Goal: Task Accomplishment & Management: Use online tool/utility

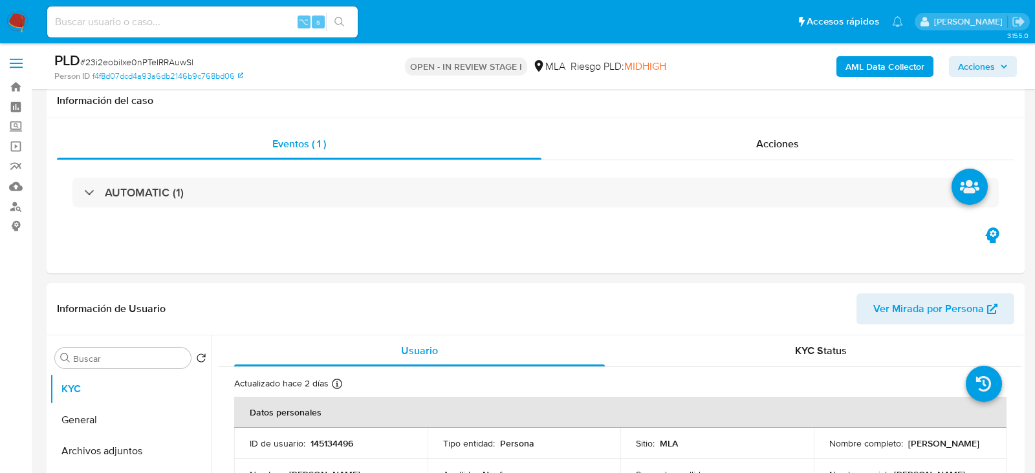
select select "10"
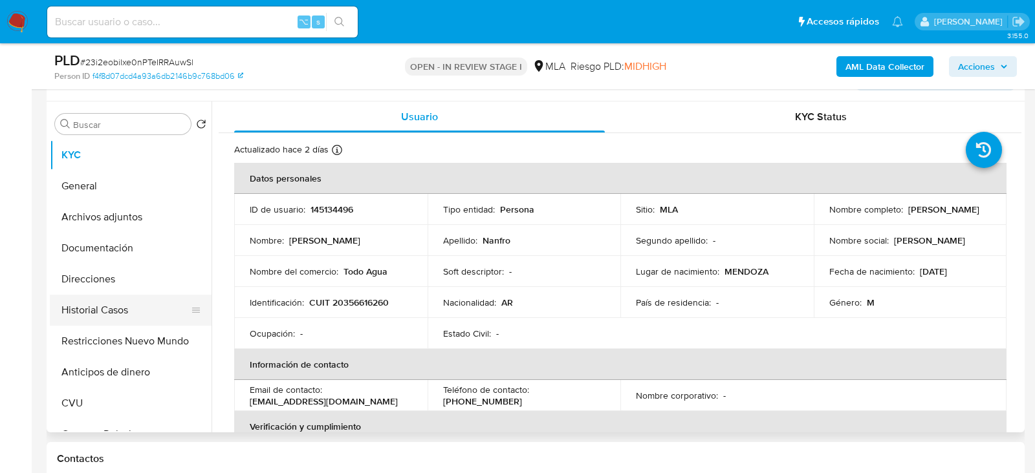
scroll to position [1655, 0]
click at [83, 295] on button "Historial Casos" at bounding box center [125, 310] width 151 height 31
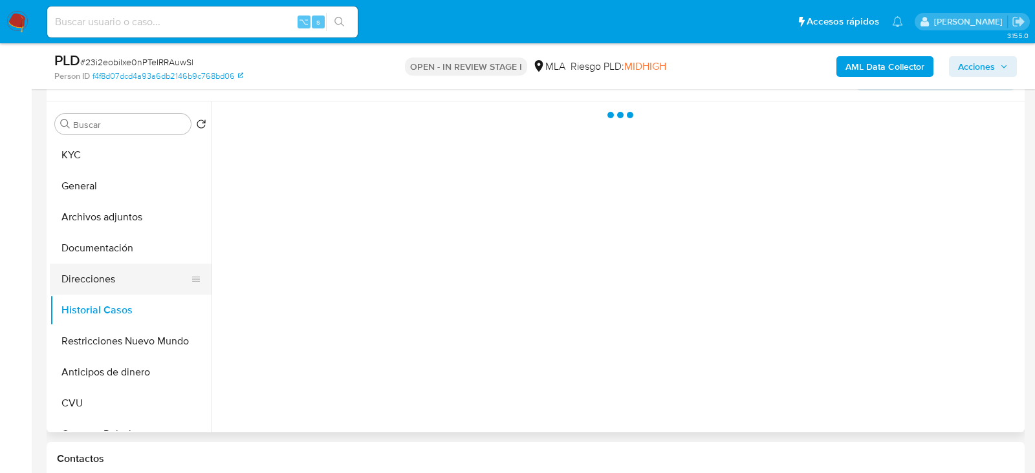
click at [80, 280] on button "Direcciones" at bounding box center [125, 279] width 151 height 31
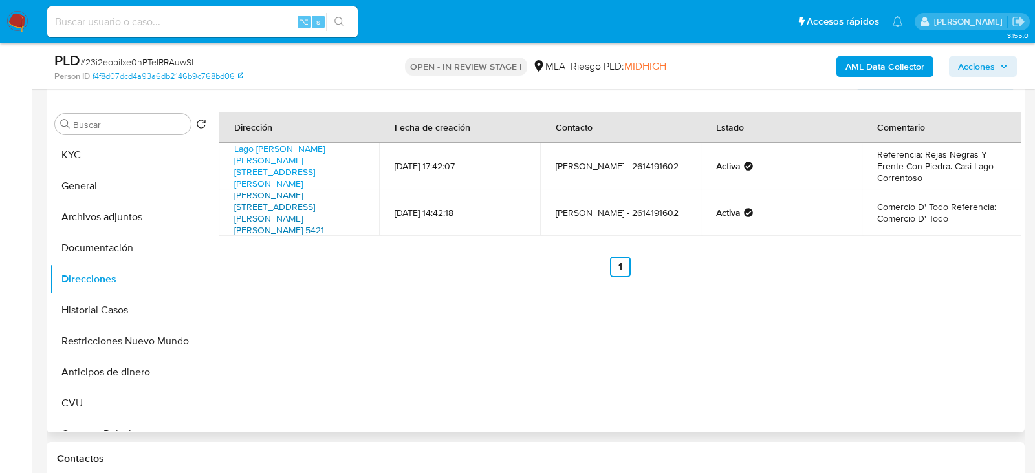
click at [305, 202] on link "Loria Casi Esq Aguinaga 5421, Chacras De Coria, Mendoza, 5528, Argentina 5421" at bounding box center [279, 213] width 90 height 48
click at [328, 201] on td "Loria Casi Esq Aguinaga 5421, Chacras De Coria, Mendoza, 5528, Argentina 5421" at bounding box center [299, 212] width 160 height 47
copy td "Loria Casi Esq Aguinaga 5421, Chacras De Coria, Mendoza, 5528, Argentina 5421"
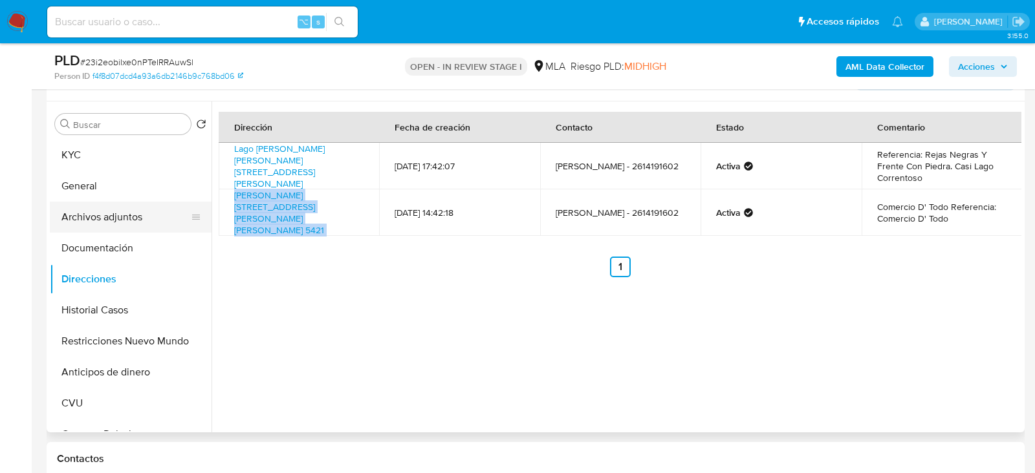
click at [86, 220] on button "Archivos adjuntos" at bounding box center [125, 217] width 151 height 31
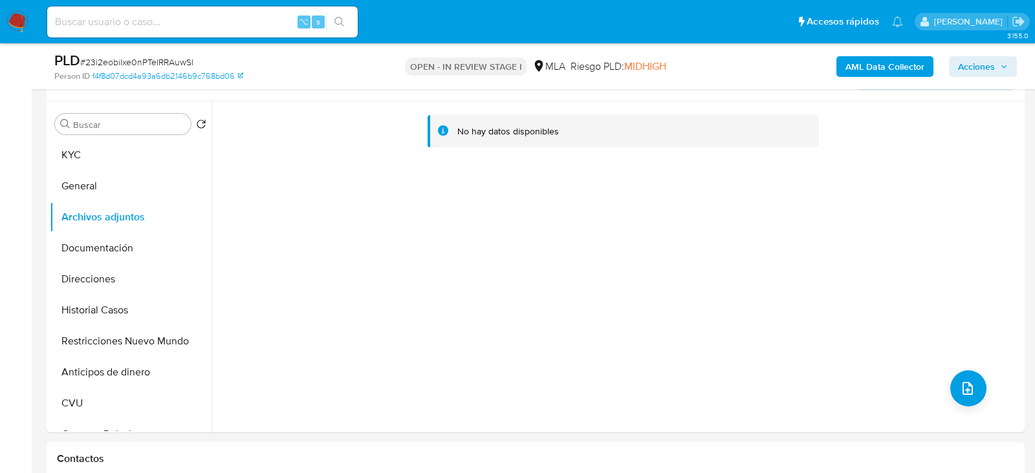
click at [887, 71] on b "AML Data Collector" at bounding box center [884, 66] width 79 height 21
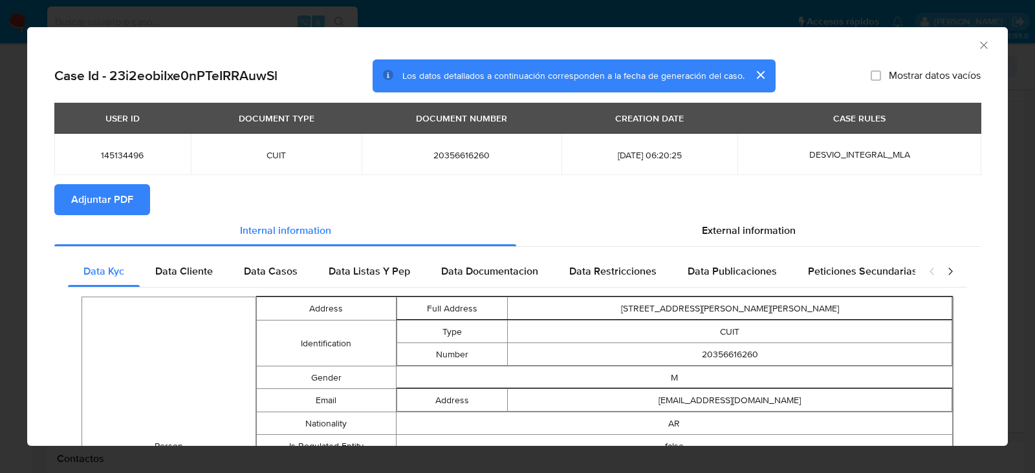
click at [73, 177] on div "USER ID DOCUMENT TYPE DOCUMENT NUMBER CREATION DATE CASE RULES 145134496 CUIT 2…" at bounding box center [517, 143] width 926 height 81
click at [78, 186] on span "Adjuntar PDF" at bounding box center [102, 200] width 62 height 28
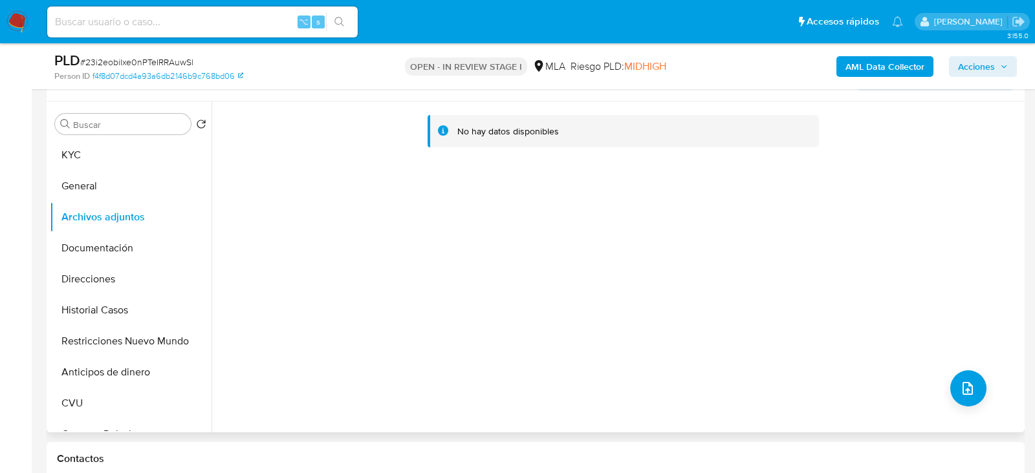
scroll to position [237, 0]
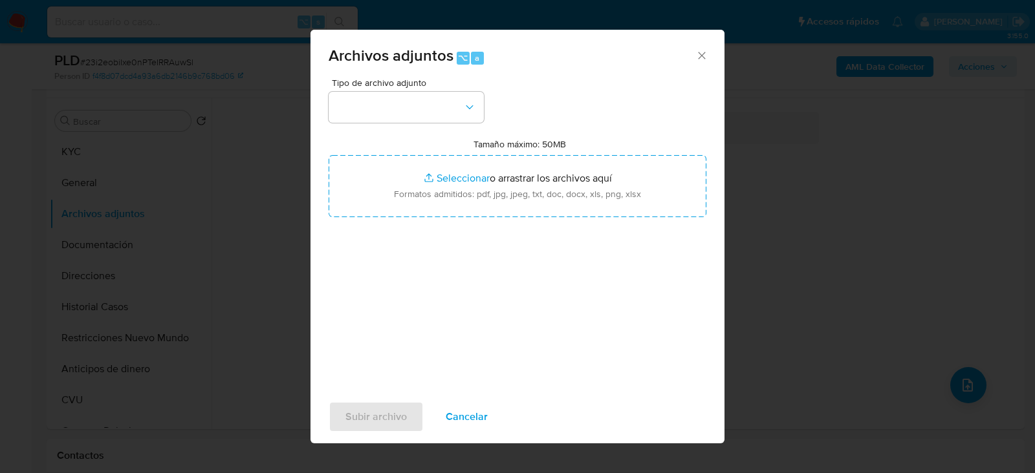
click at [375, 79] on span "Tipo de archivo adjunto" at bounding box center [409, 82] width 155 height 9
click at [375, 110] on button "button" at bounding box center [405, 107] width 155 height 31
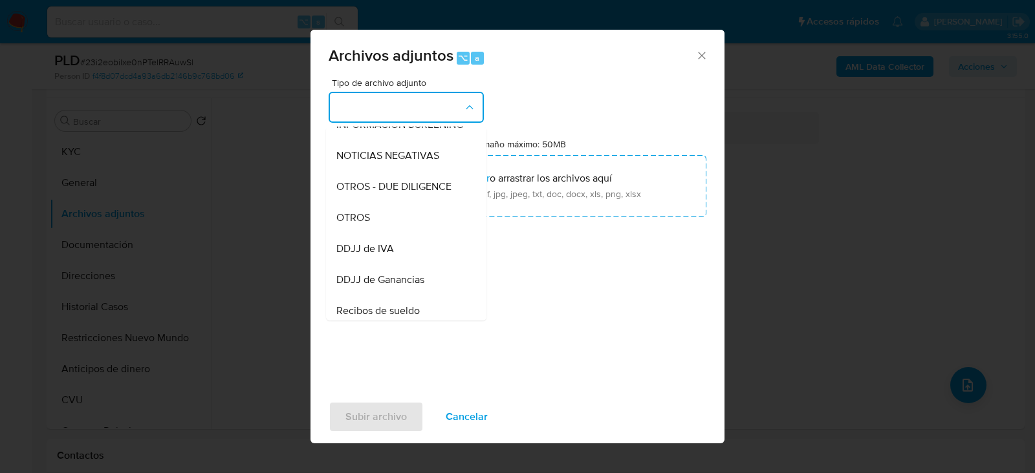
scroll to position [182, 0]
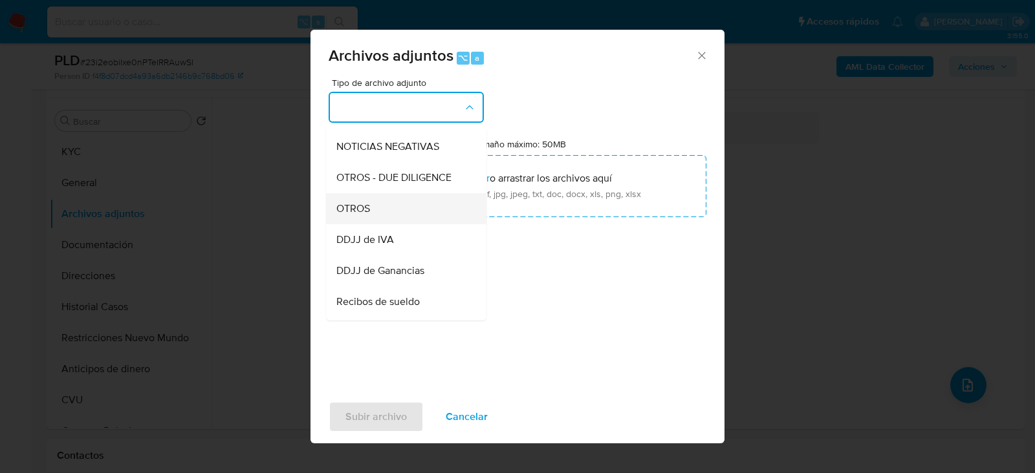
click at [410, 201] on div "OTROS" at bounding box center [402, 208] width 132 height 31
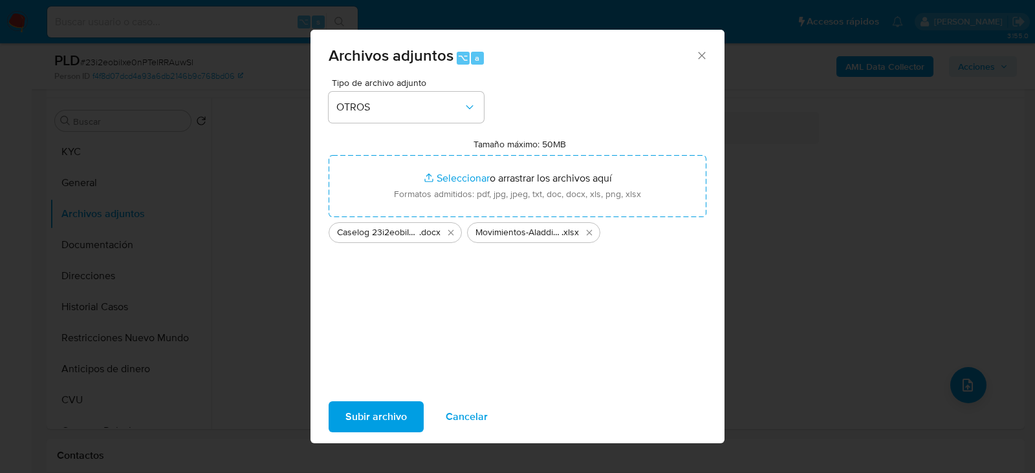
click at [373, 413] on span "Subir archivo" at bounding box center [375, 417] width 61 height 28
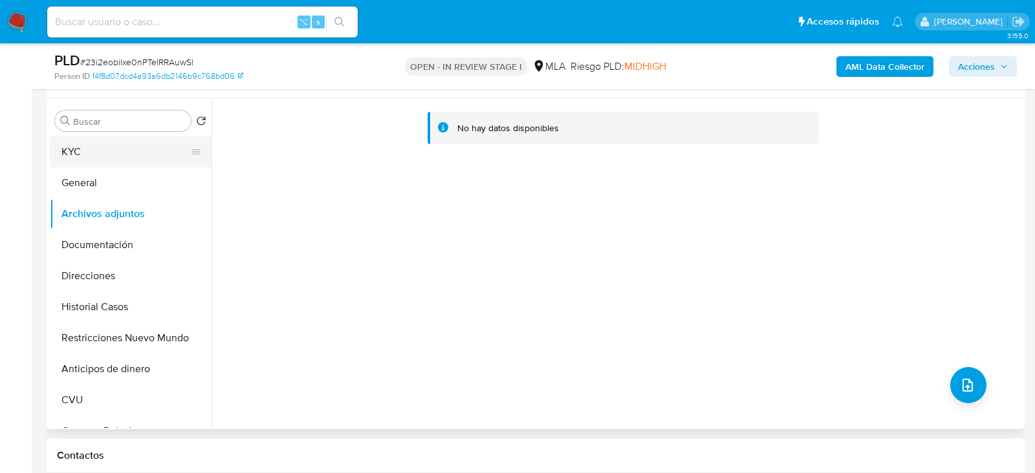
click at [76, 158] on button "KYC" at bounding box center [125, 151] width 151 height 31
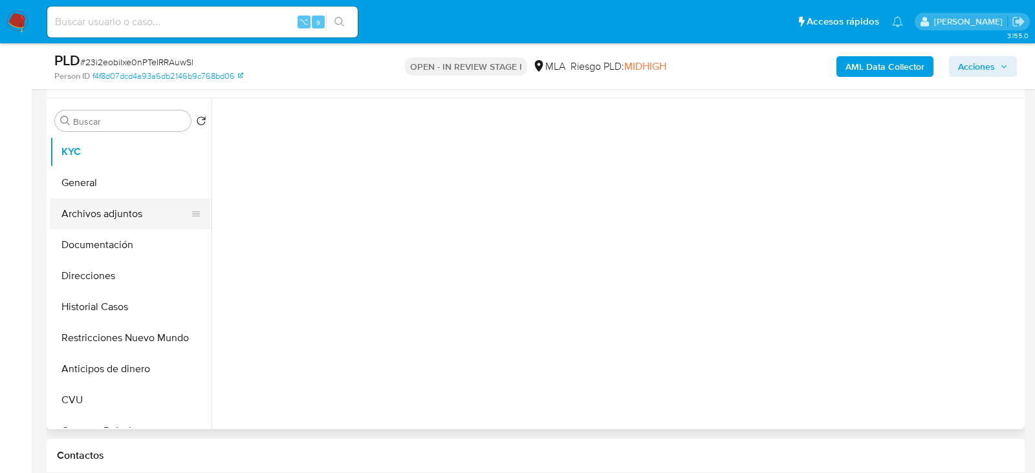
click at [76, 209] on button "Archivos adjuntos" at bounding box center [125, 214] width 151 height 31
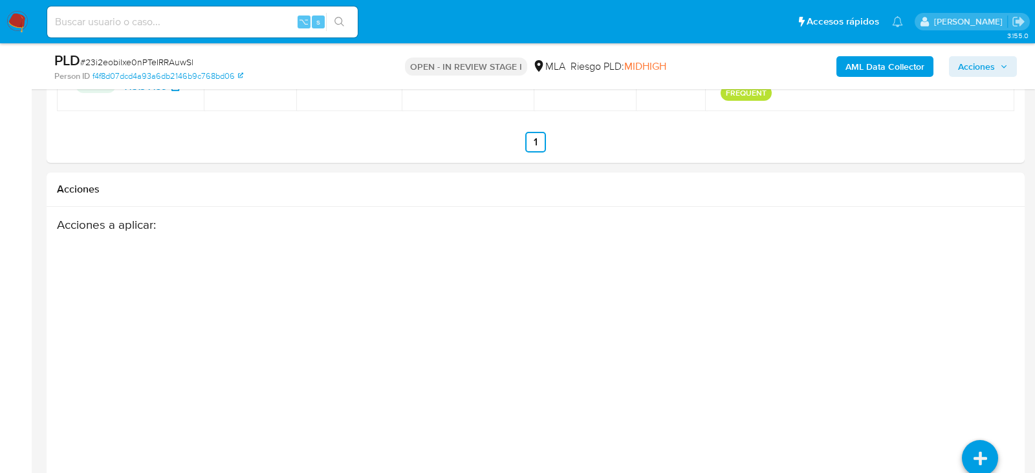
scroll to position [2296, 0]
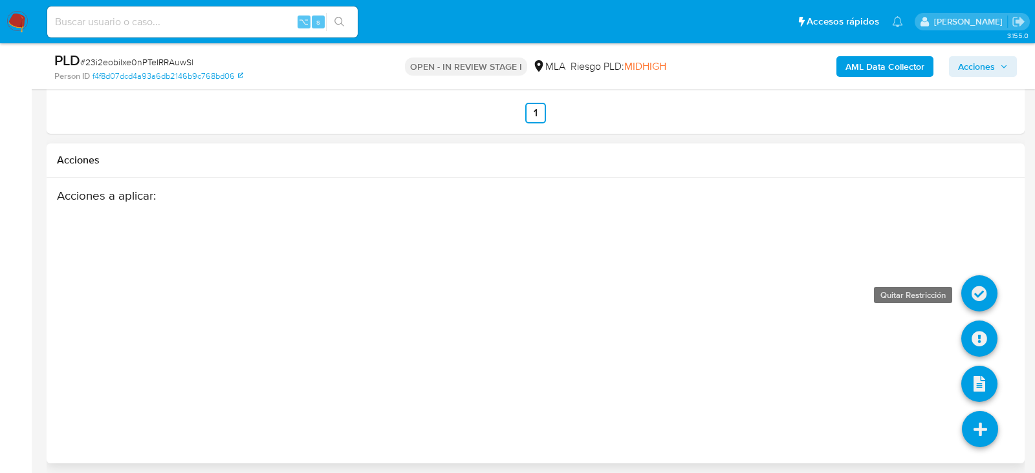
click at [985, 290] on icon at bounding box center [979, 293] width 36 height 36
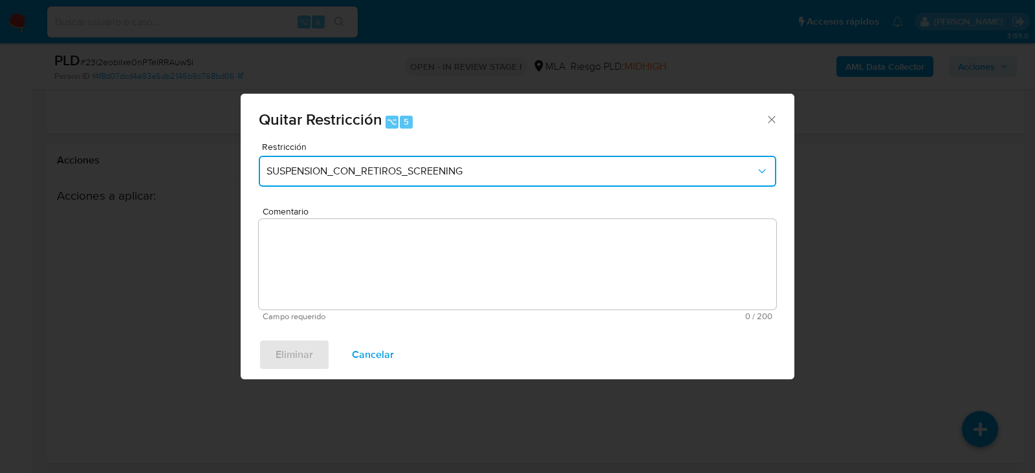
click at [313, 173] on span "SUSPENSION_CON_RETIROS_SCREENING" at bounding box center [510, 171] width 489 height 13
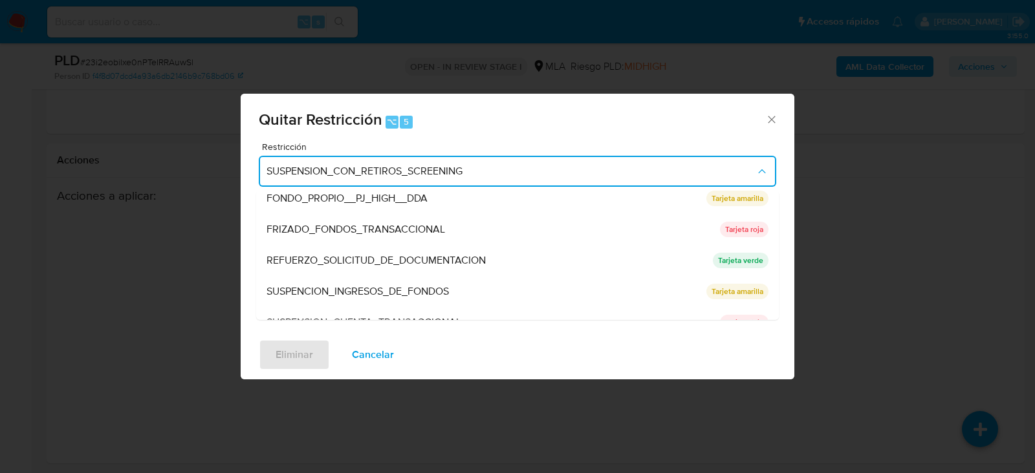
scroll to position [274, 0]
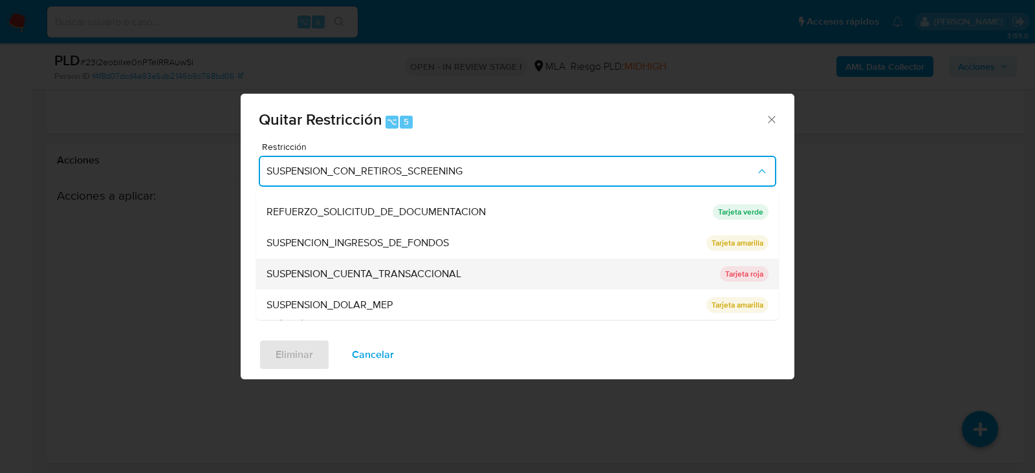
click at [334, 263] on div "SUSPENSION_CUENTA_TRANSACCIONAL" at bounding box center [489, 274] width 446 height 31
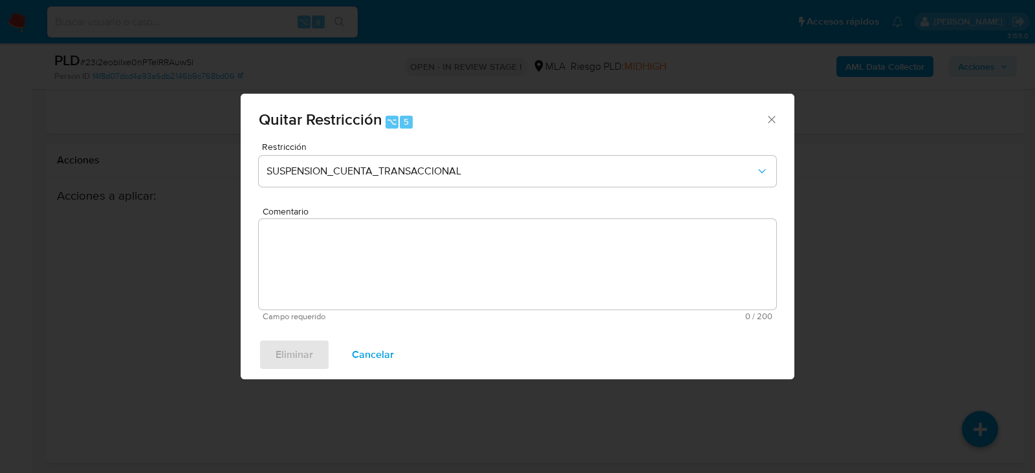
click at [334, 263] on textarea "Comentario" at bounding box center [517, 264] width 517 height 91
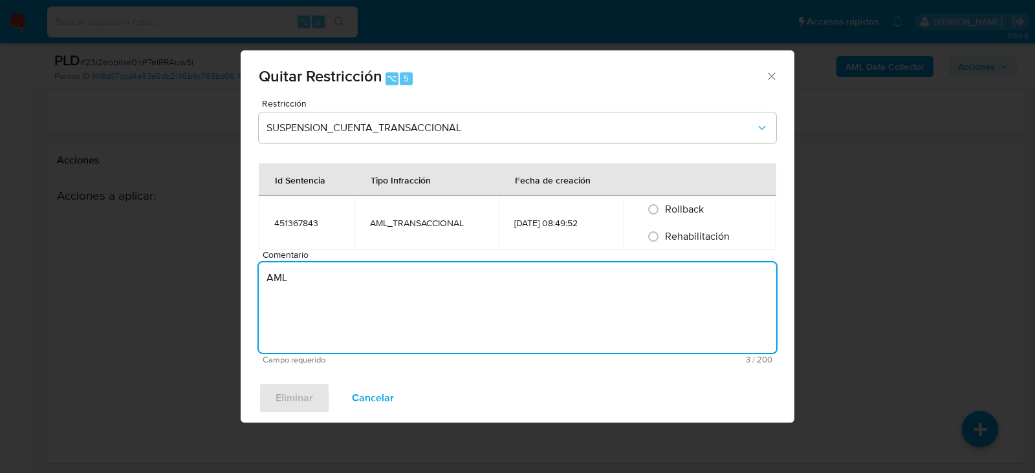
type textarea "AML"
click at [672, 244] on div "Rehabilitación" at bounding box center [700, 236] width 122 height 27
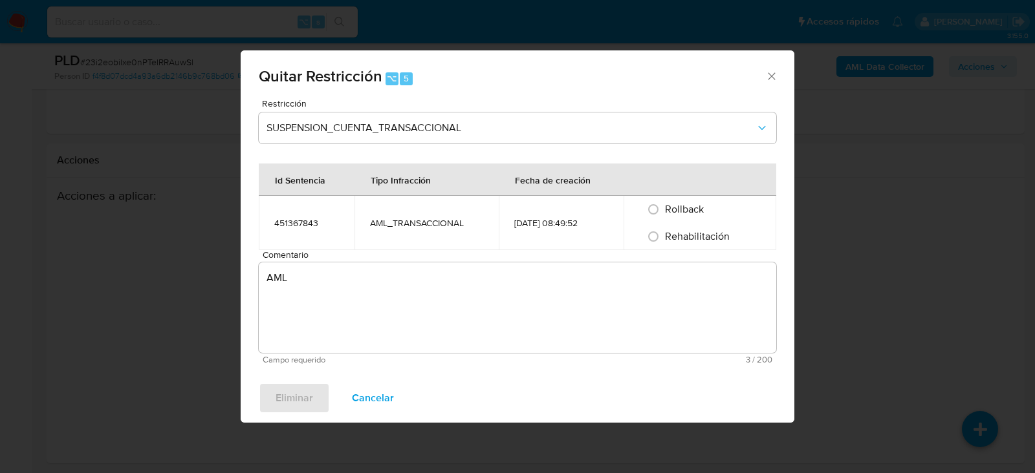
click at [672, 242] on span "Rehabilitación" at bounding box center [697, 236] width 65 height 15
click at [663, 242] on input "Rehabilitación" at bounding box center [653, 236] width 21 height 21
radio input "true"
click at [301, 406] on span "Eliminar" at bounding box center [294, 398] width 38 height 28
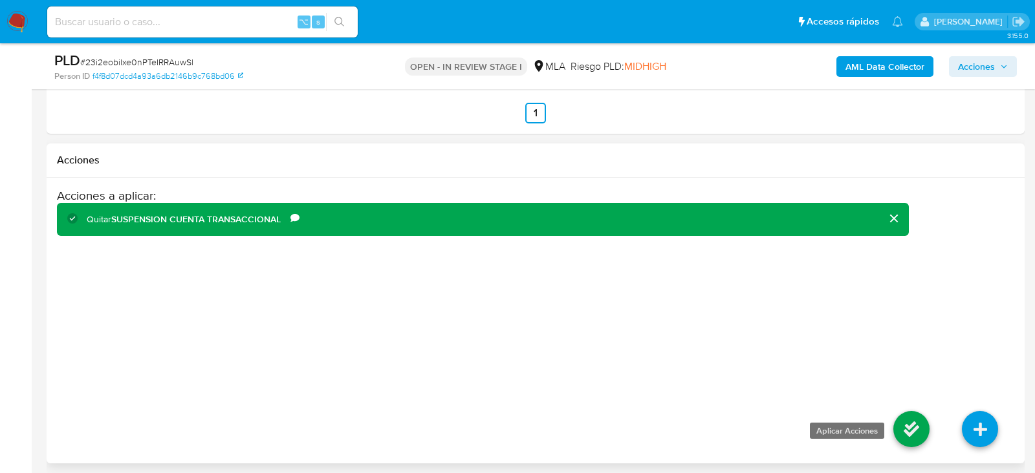
click at [917, 418] on icon at bounding box center [911, 429] width 36 height 36
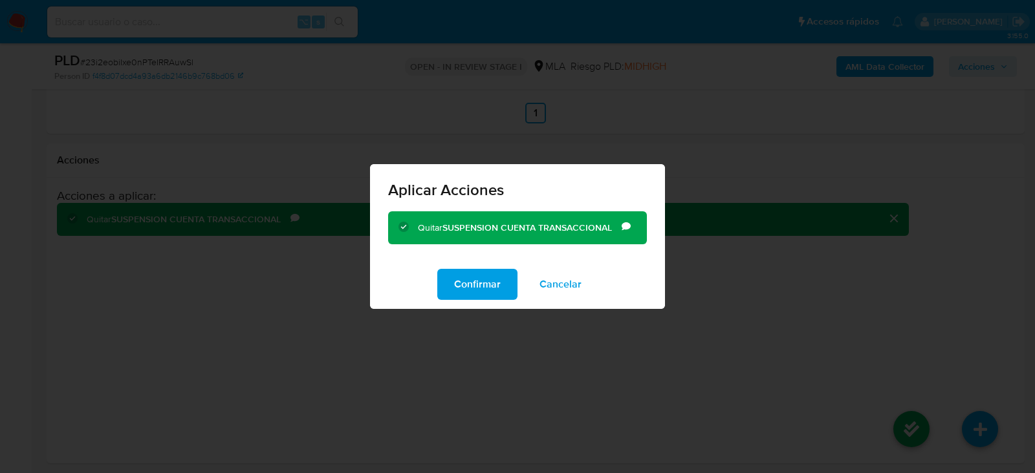
click at [444, 303] on div "Confirmar Cancelar" at bounding box center [517, 284] width 295 height 49
click at [451, 296] on button "Confirmar" at bounding box center [477, 284] width 80 height 31
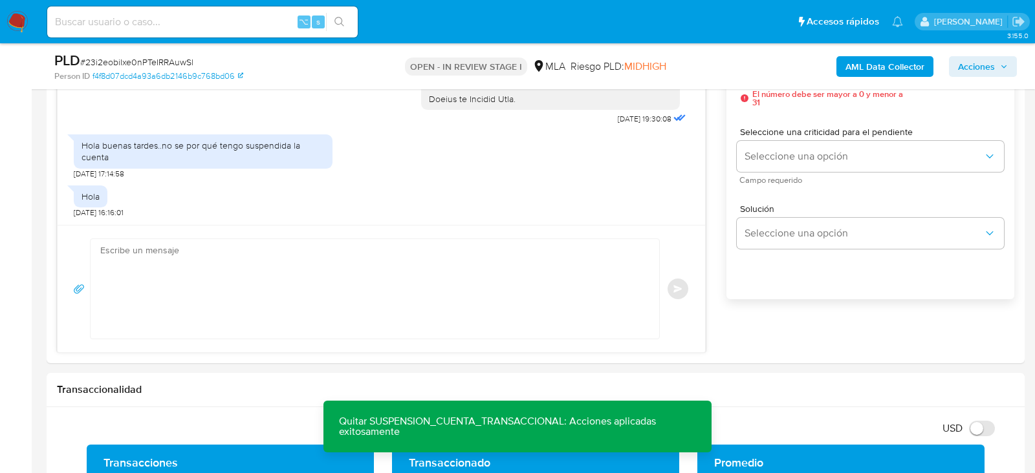
scroll to position [771, 0]
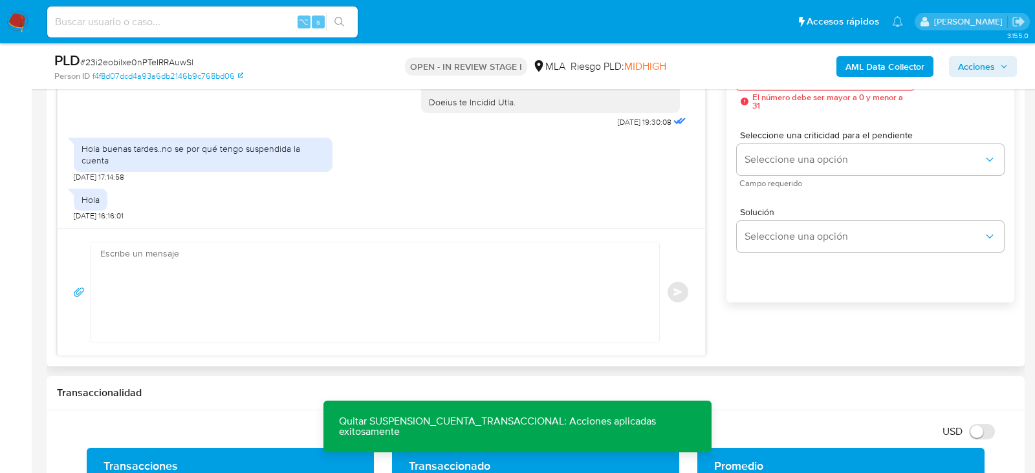
click at [584, 316] on textarea at bounding box center [371, 292] width 543 height 100
paste textarea "Hola XXX, Muchas gracias por la respuesta. ¡Te contamos que tu cuenta ya está a…"
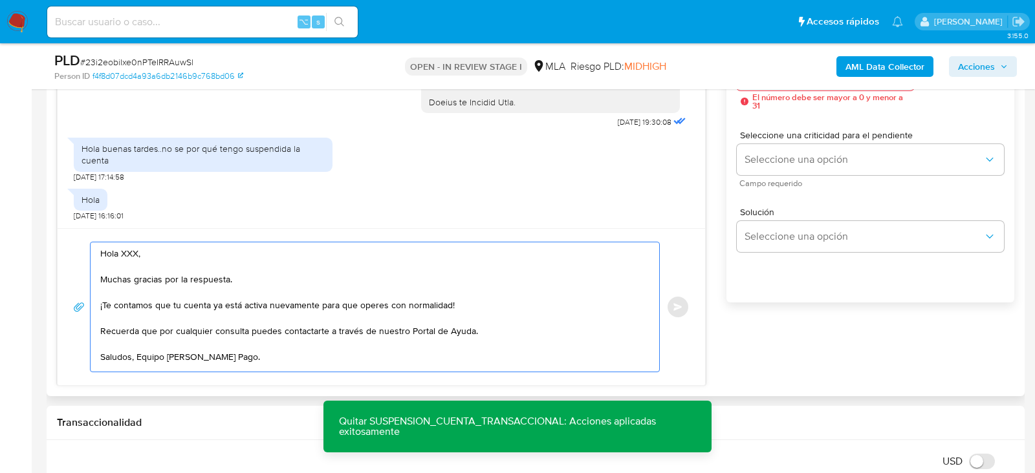
scroll to position [0, 0]
click at [127, 252] on textarea "Hola XXX, Muchas gracias por la respuesta. ¡Te contamos que tu cuenta ya está a…" at bounding box center [371, 306] width 543 height 129
type textarea "Hola, Muchas gracias por la respuesta. ¡Te contamos que tu cuenta ya está activ…"
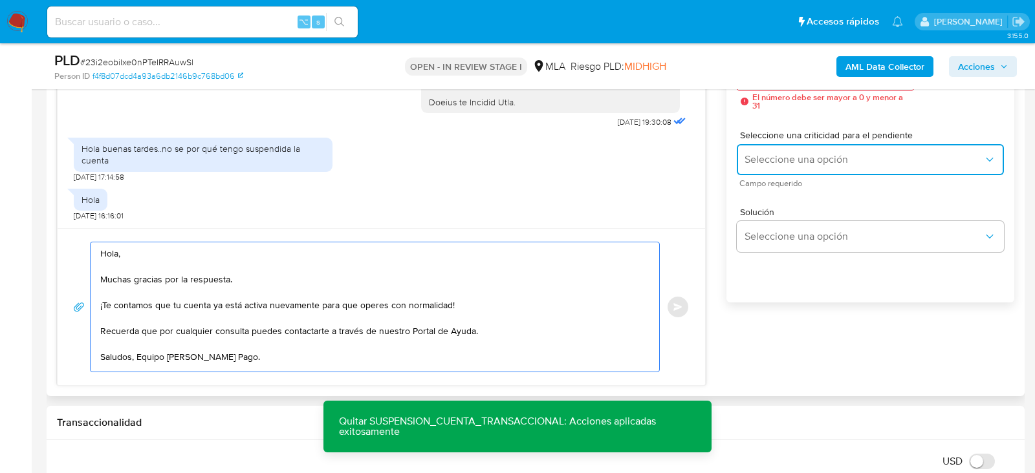
click at [788, 164] on span "Seleccione una opción" at bounding box center [863, 159] width 239 height 13
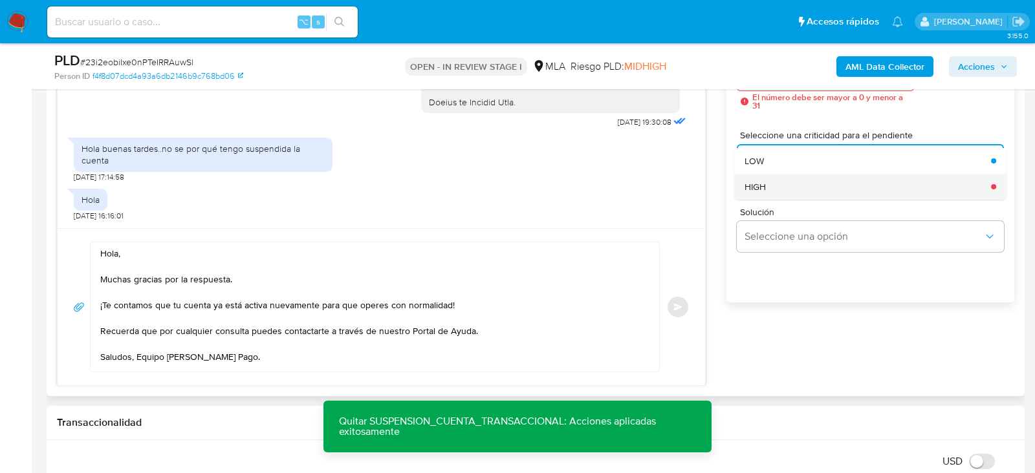
click at [788, 176] on div "HIGH" at bounding box center [863, 187] width 239 height 26
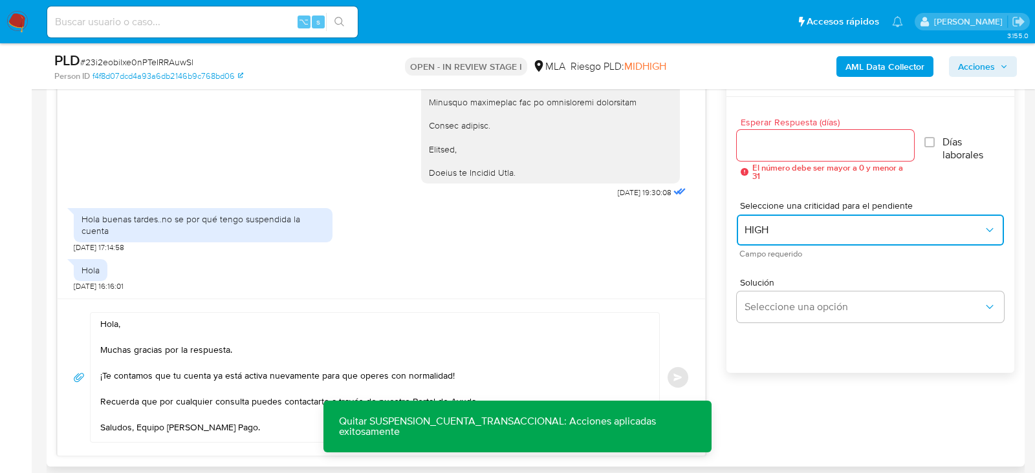
scroll to position [696, 0]
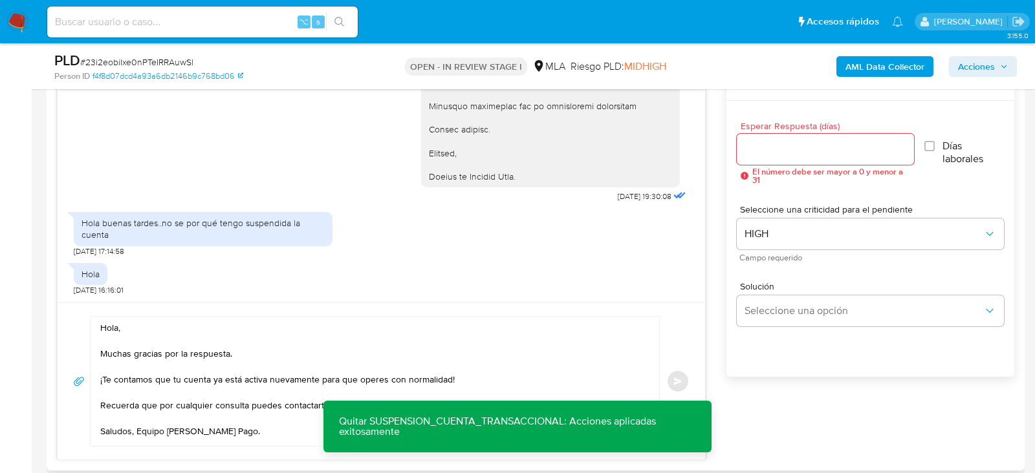
click at [780, 159] on div at bounding box center [825, 149] width 177 height 31
click at [776, 155] on input "Esperar Respuesta (días)" at bounding box center [825, 149] width 177 height 17
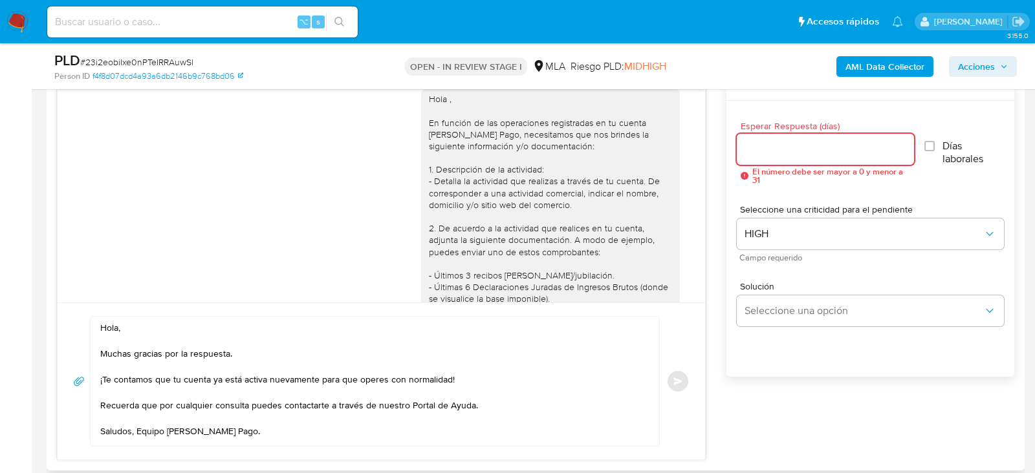
scroll to position [1070, 0]
click at [431, 136] on div "Hola , En función de las operaciones registradas en tu cuenta de Mercado Pago, …" at bounding box center [550, 408] width 243 height 623
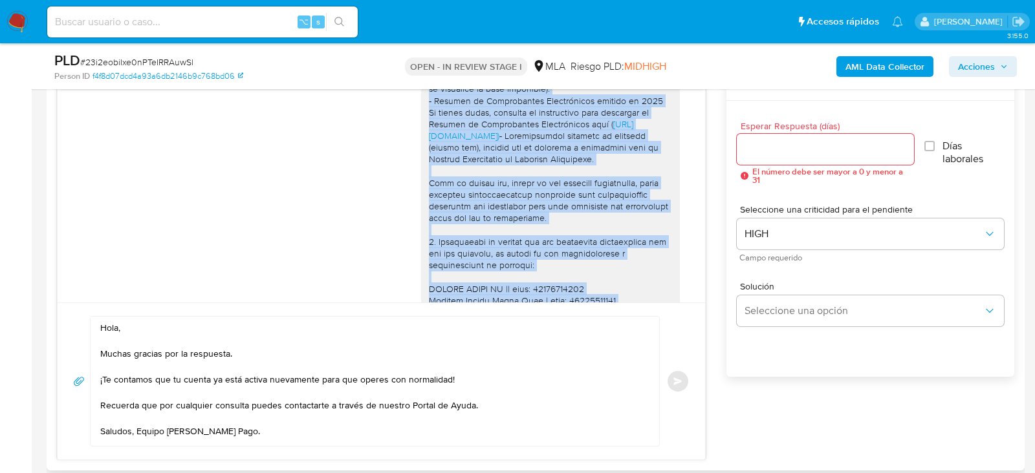
scroll to position [1655, 0]
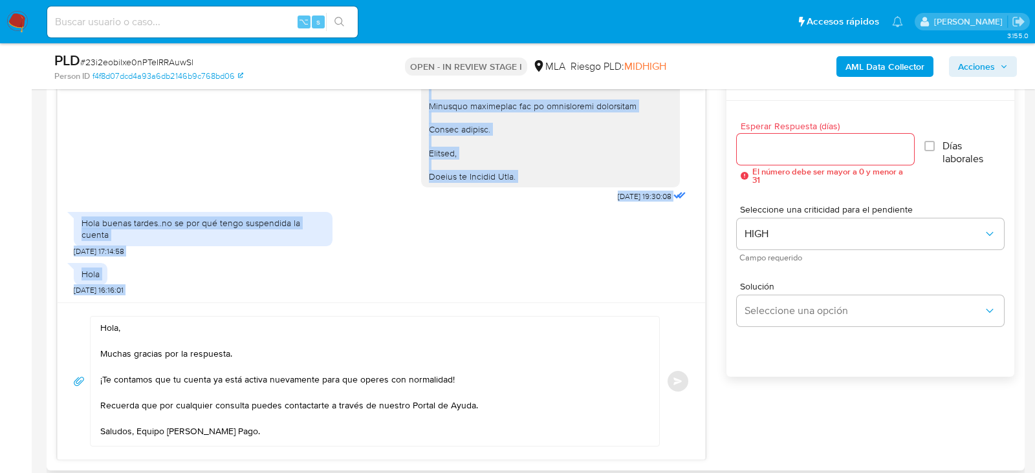
drag, startPoint x: 429, startPoint y: 144, endPoint x: 555, endPoint y: 182, distance: 131.1
copy div "Hola , En función de las operaciones registradas en tu cuenta de Mercado Pago, …"
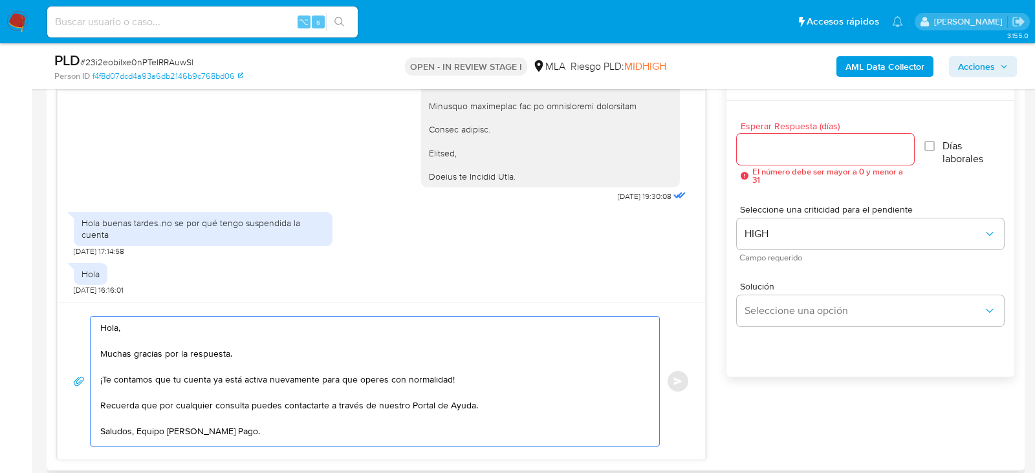
scroll to position [0, 0]
drag, startPoint x: 295, startPoint y: 420, endPoint x: 93, endPoint y: 312, distance: 229.1
click at [92, 311] on div "Hola, Muchas gracias por la respuesta. ¡Te contamos que tu cuenta ya está activ…" at bounding box center [381, 381] width 647 height 157
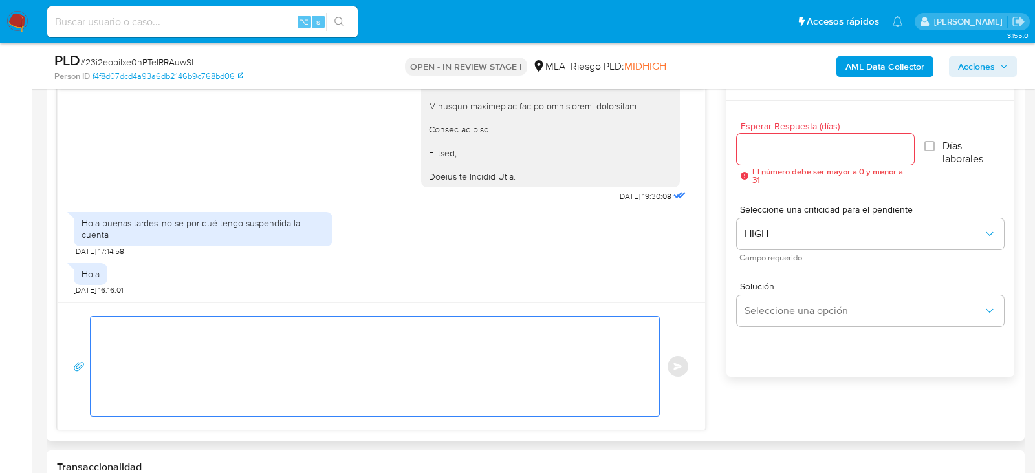
paste textarea "Hola , En función de las operaciones registradas en tu cuenta de Mercado Pago, …"
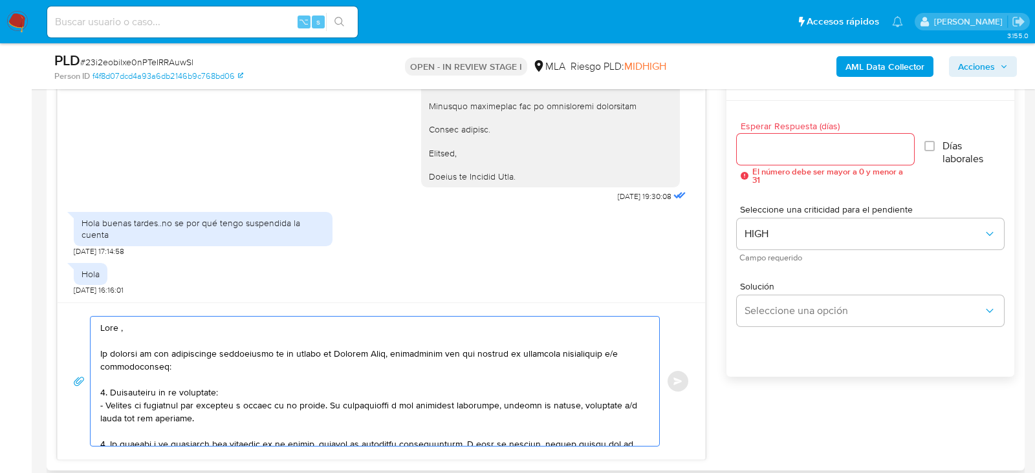
scroll to position [405, 0]
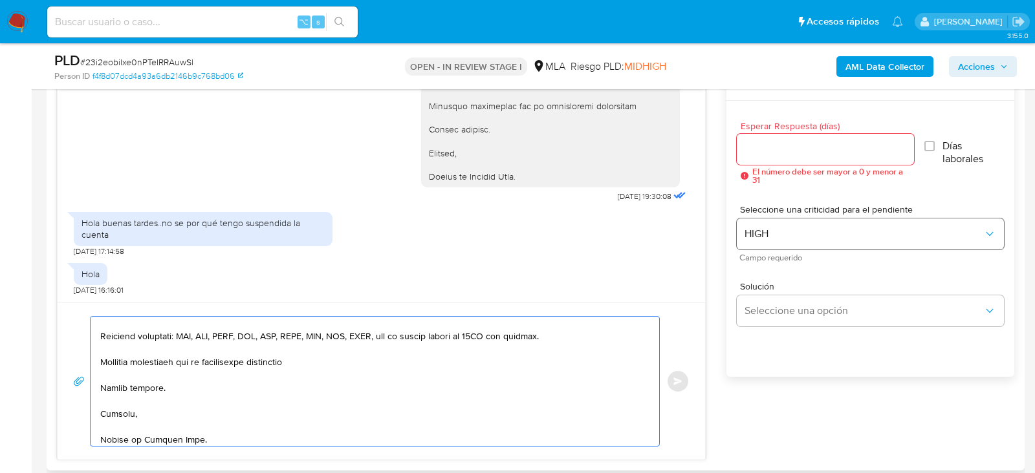
type textarea "Hola , En función de las operaciones registradas en tu cuenta de Mercado Pago, …"
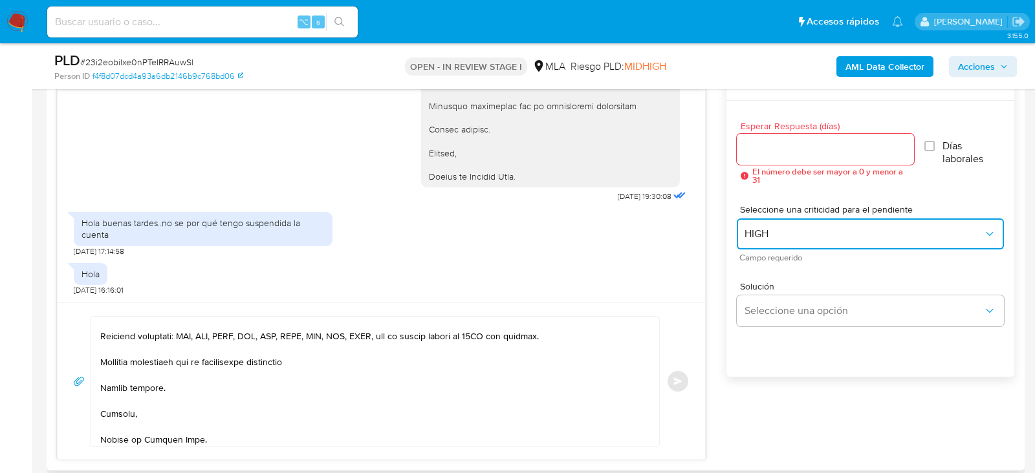
click at [801, 239] on button "HIGH" at bounding box center [870, 234] width 267 height 31
click at [789, 161] on div at bounding box center [825, 149] width 177 height 31
click at [784, 150] on input "Esperar Respuesta (días)" at bounding box center [825, 149] width 177 height 17
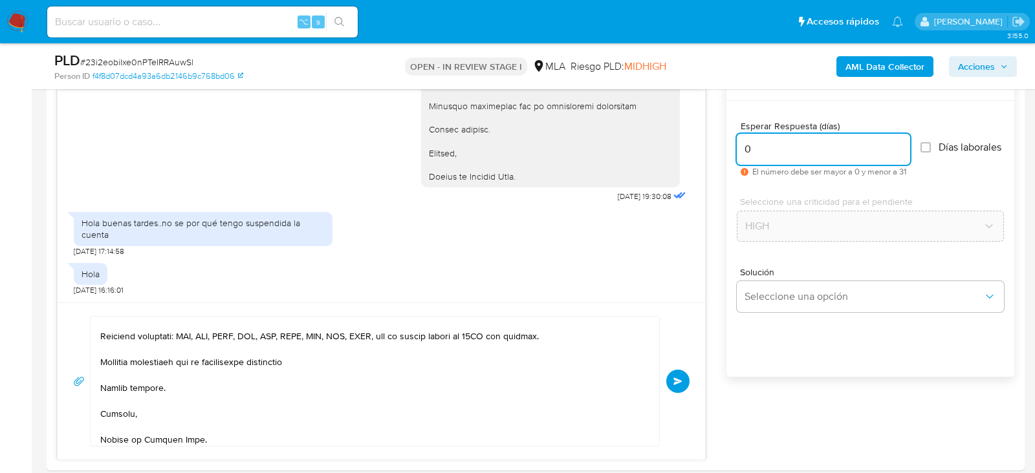
type input "0"
click at [675, 382] on span "Enviar" at bounding box center [677, 382] width 9 height 8
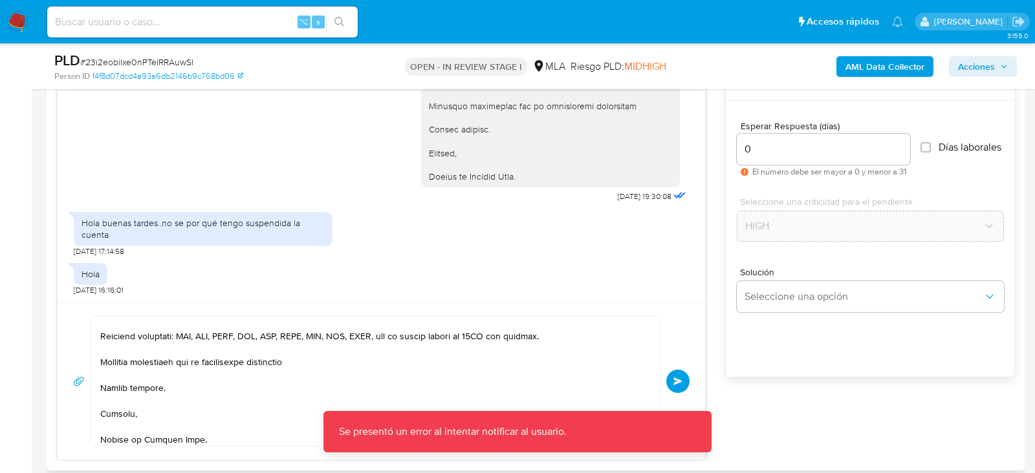
click at [299, 412] on textarea at bounding box center [371, 381] width 543 height 129
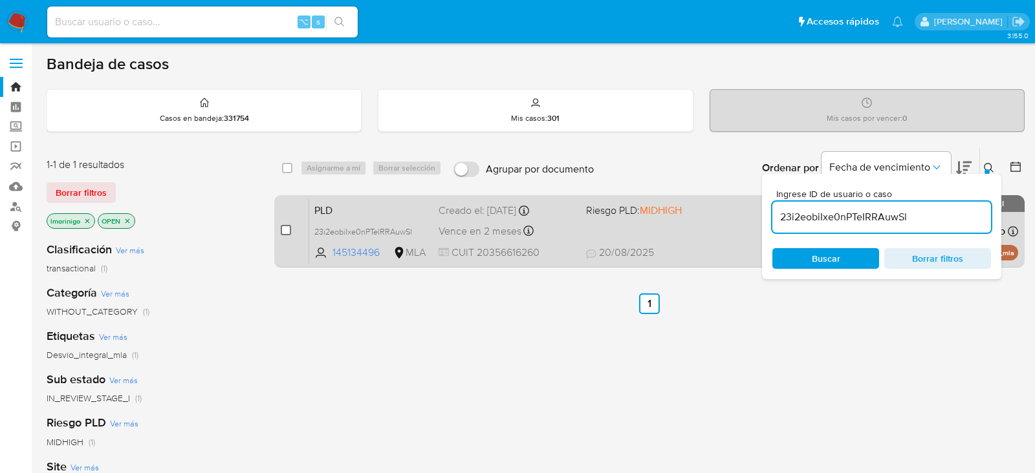
click at [281, 231] on input "checkbox" at bounding box center [286, 230] width 10 height 10
checkbox input "true"
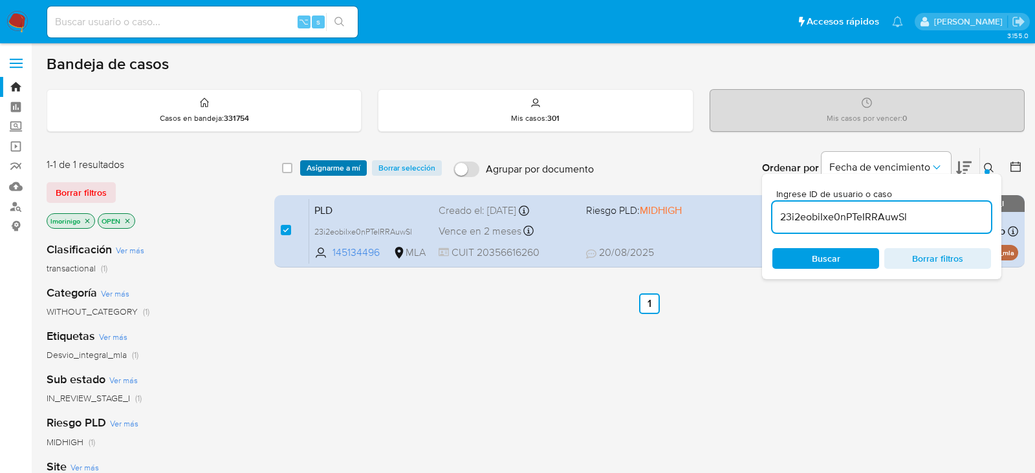
click at [326, 170] on span "Asignarme a mí" at bounding box center [333, 168] width 54 height 13
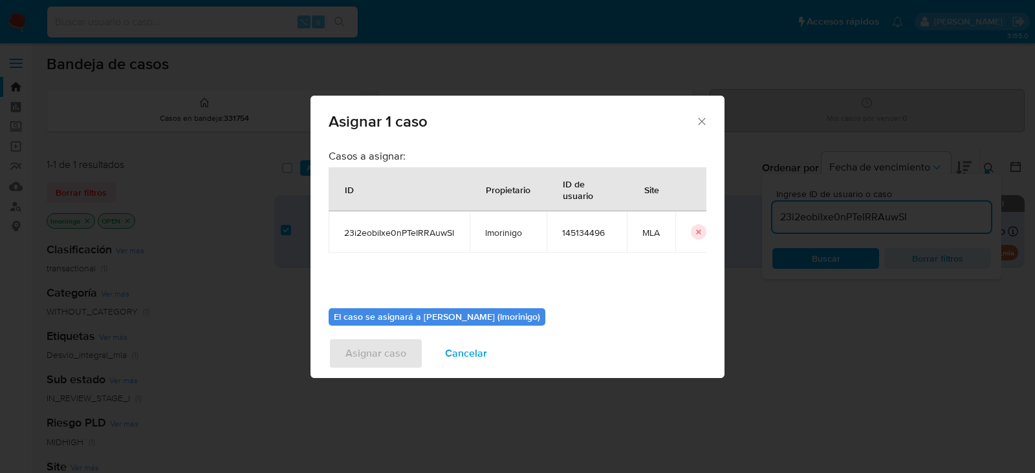
scroll to position [66, 0]
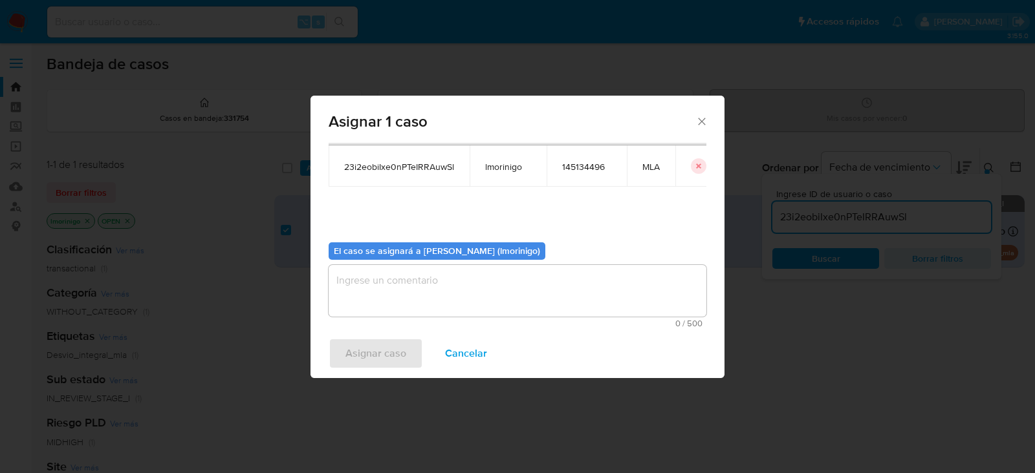
drag, startPoint x: 413, startPoint y: 256, endPoint x: 413, endPoint y: 266, distance: 10.3
click at [413, 256] on b "El caso se asignará a Lourdes Magali Morinigo (lmorinigo)" at bounding box center [437, 250] width 206 height 13
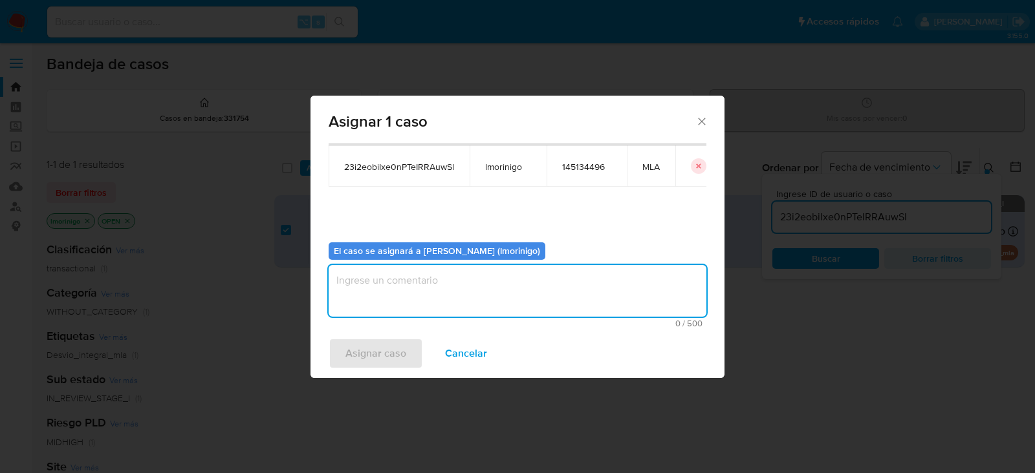
click at [413, 266] on textarea "assign-modal" at bounding box center [517, 291] width 378 height 52
click at [379, 347] on span "Asignar caso" at bounding box center [375, 353] width 61 height 28
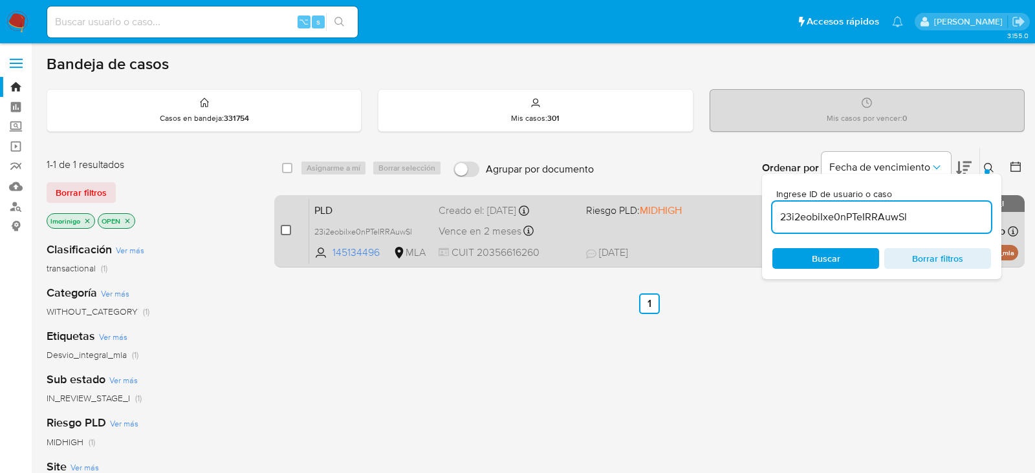
click at [289, 230] on input "checkbox" at bounding box center [286, 230] width 10 height 10
checkbox input "true"
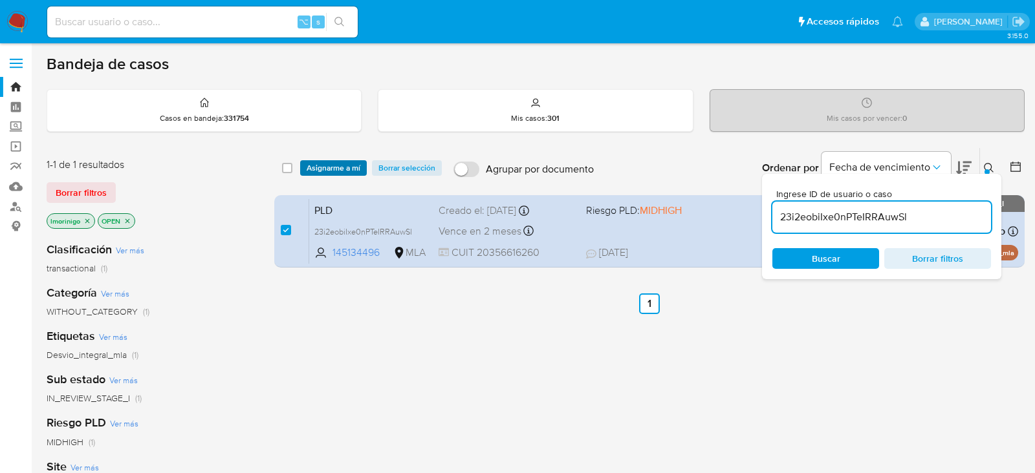
click at [326, 162] on span "Asignarme a mí" at bounding box center [333, 168] width 54 height 13
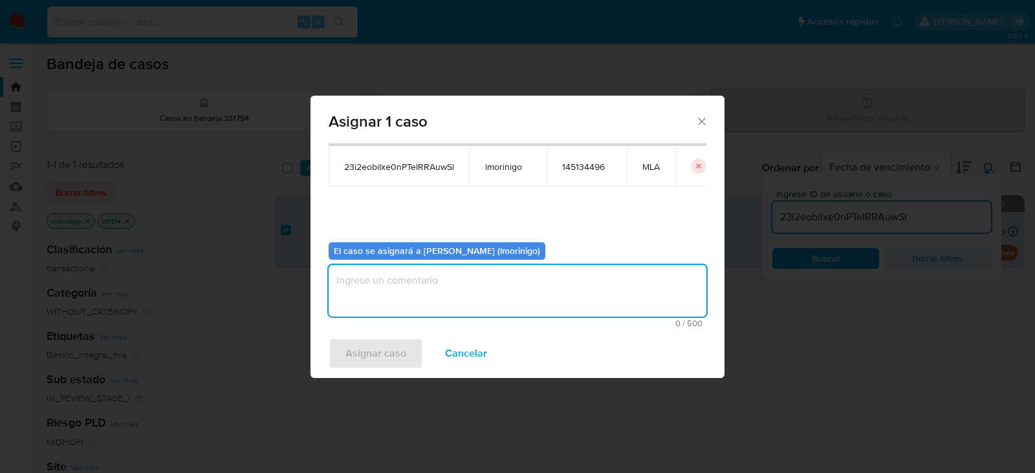
click at [385, 268] on textarea "assign-modal" at bounding box center [517, 291] width 378 height 52
click at [391, 369] on div "Asignar caso Cancelar" at bounding box center [517, 353] width 414 height 49
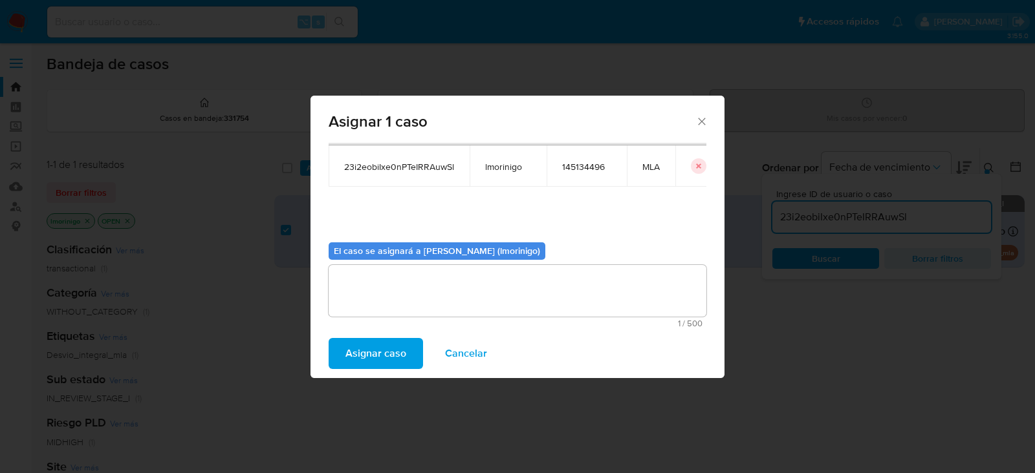
click at [384, 358] on span "Asignar caso" at bounding box center [375, 353] width 61 height 28
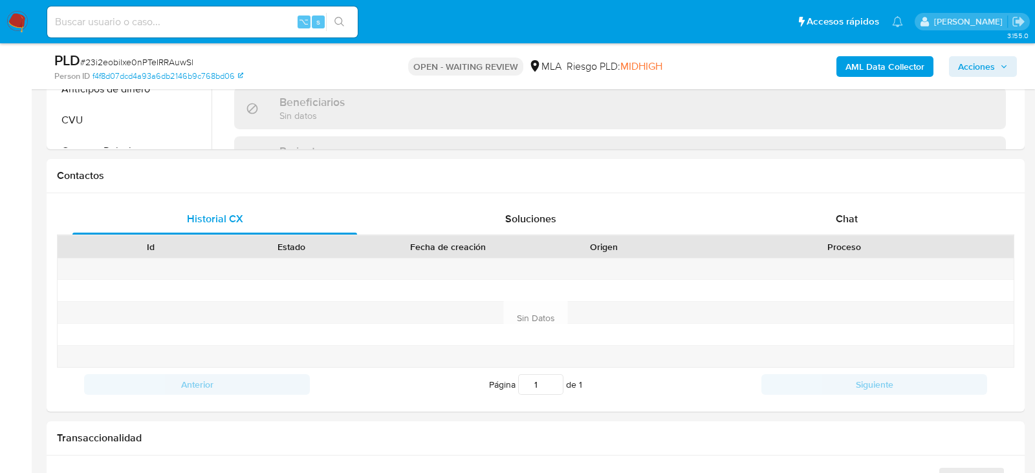
scroll to position [572, 0]
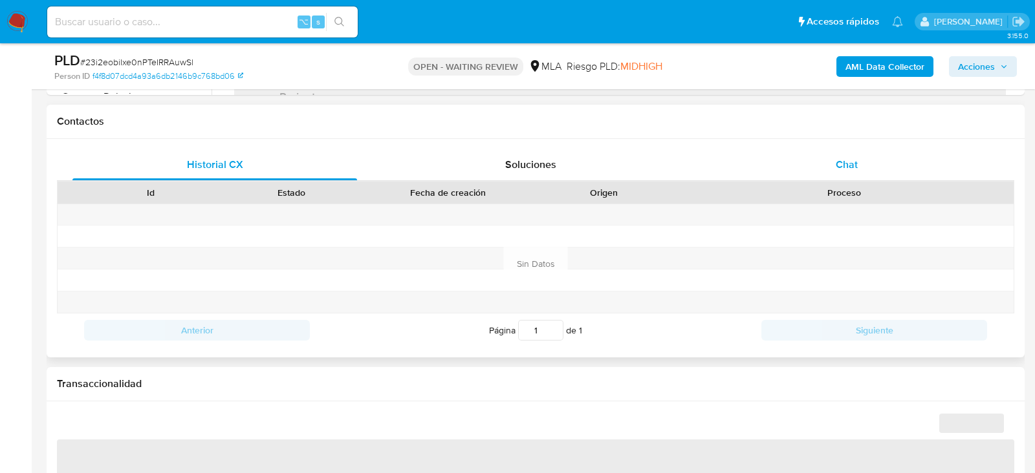
click at [907, 156] on div "Chat" at bounding box center [846, 164] width 285 height 31
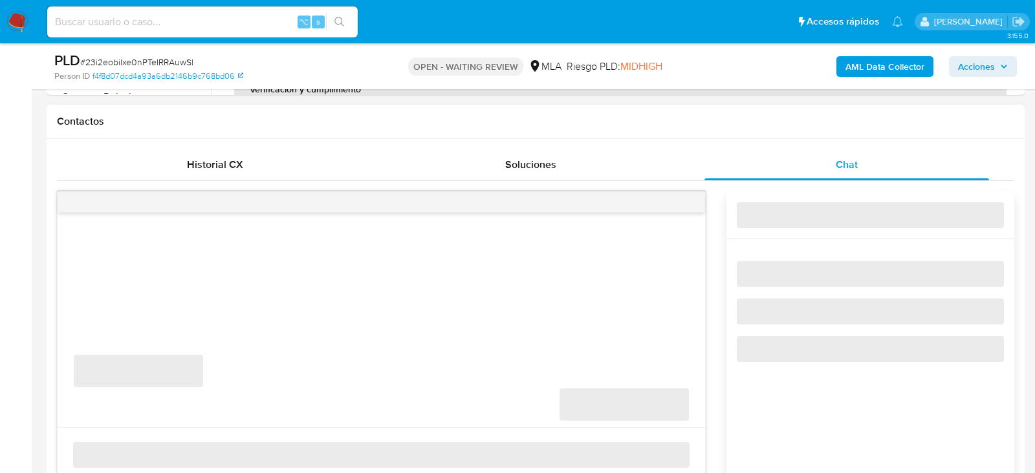
select select "10"
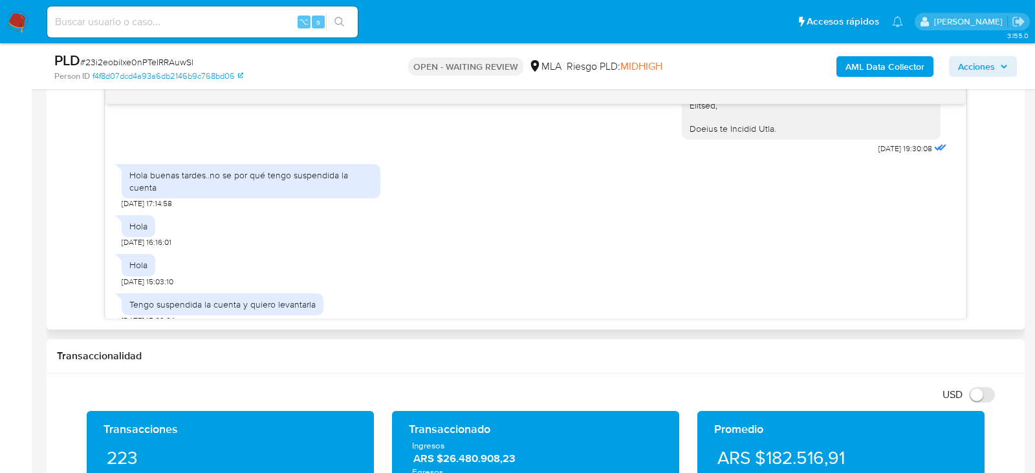
scroll to position [1079, 0]
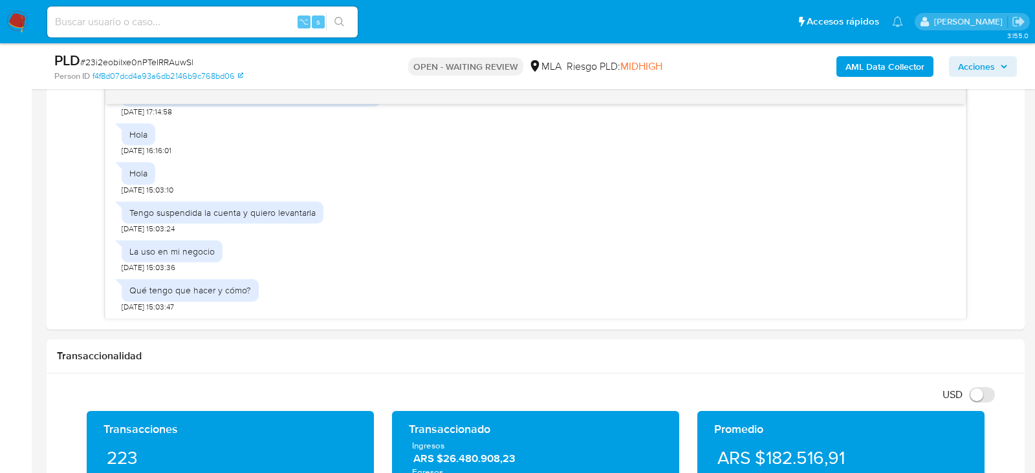
click at [136, 58] on span "# 23i2eobiIxe0nPTeIRRAuwSl" at bounding box center [136, 62] width 113 height 13
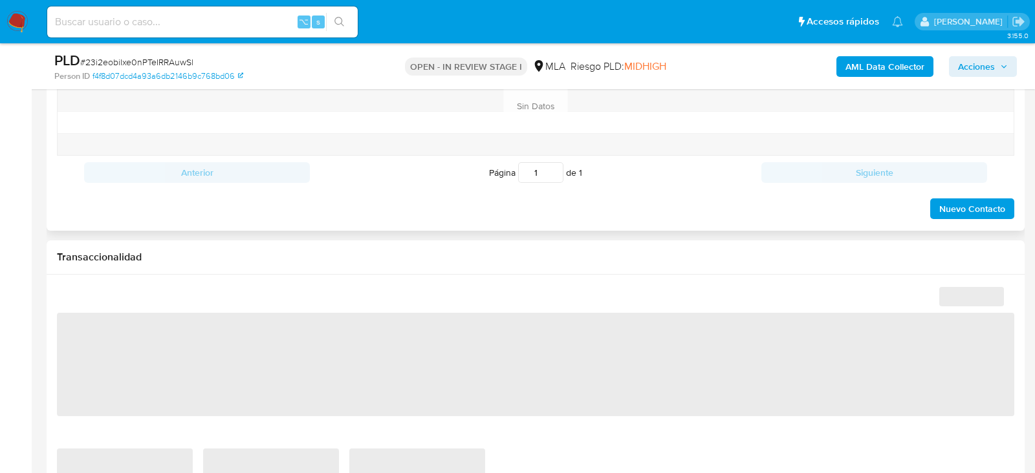
select select "10"
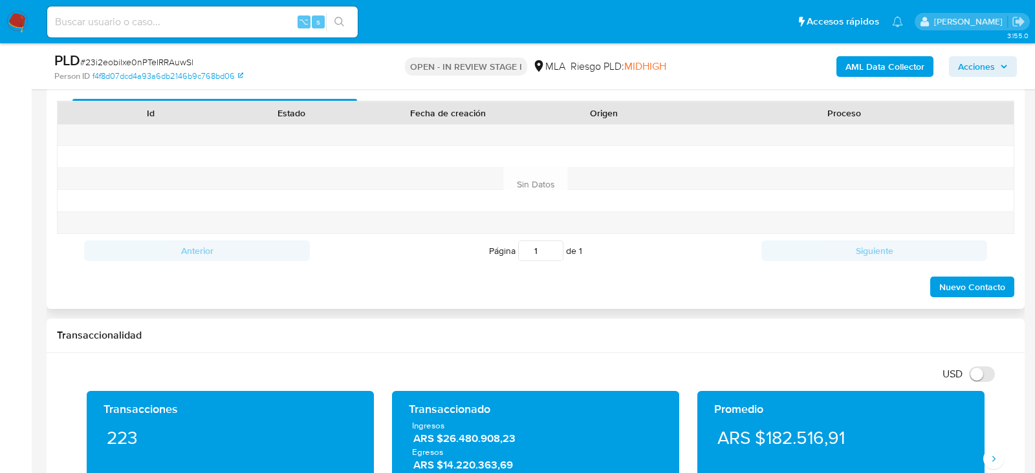
scroll to position [638, 0]
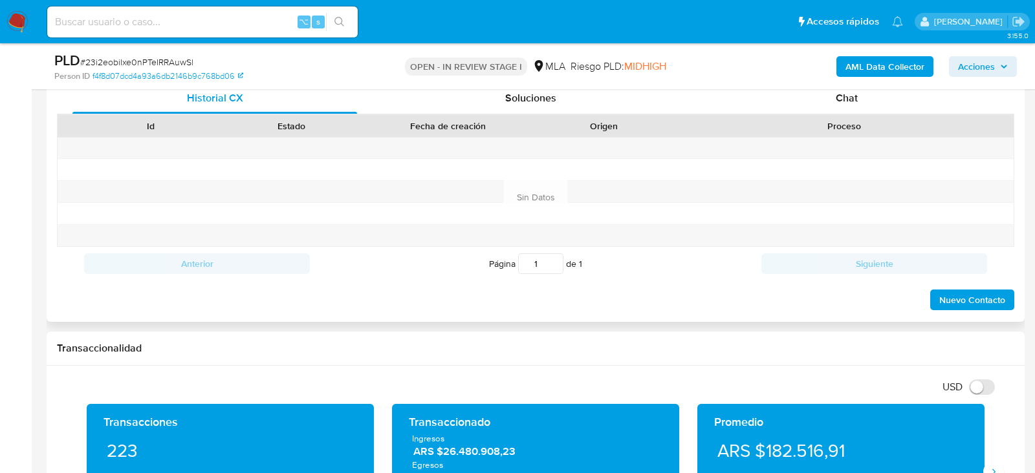
click at [868, 106] on div "Chat" at bounding box center [846, 98] width 285 height 31
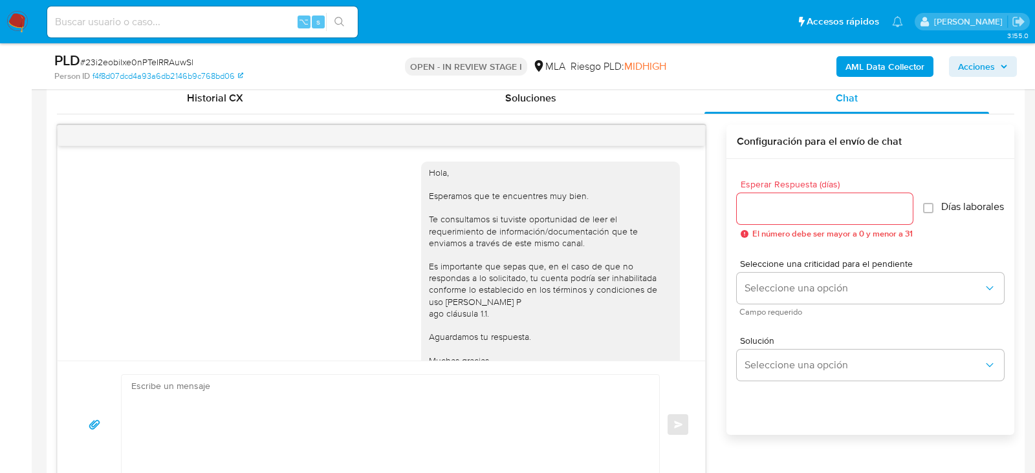
scroll to position [1079, 0]
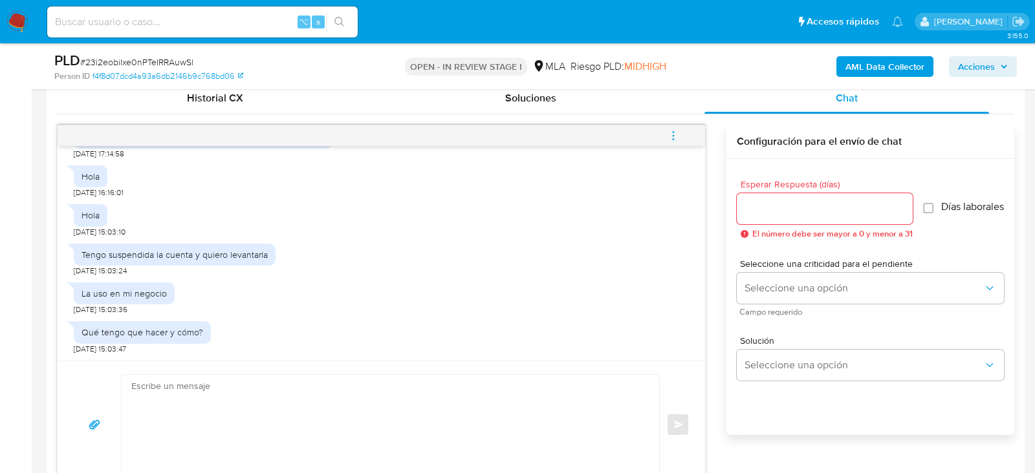
click at [369, 447] on textarea at bounding box center [386, 425] width 511 height 100
paste textarea "Lore , Ip dolorsi am con adipiscinge seddoeiusmo te in utlabo et Dolorem Aliq, …"
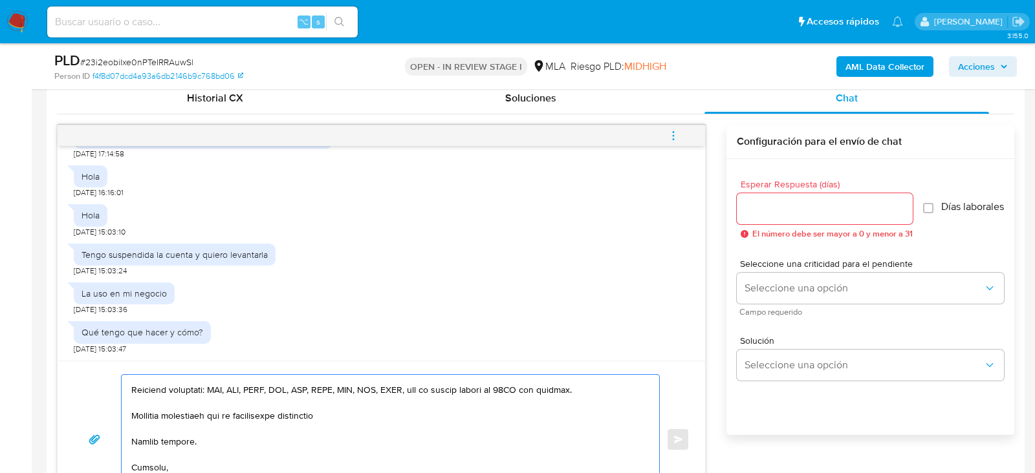
scroll to position [667, 0]
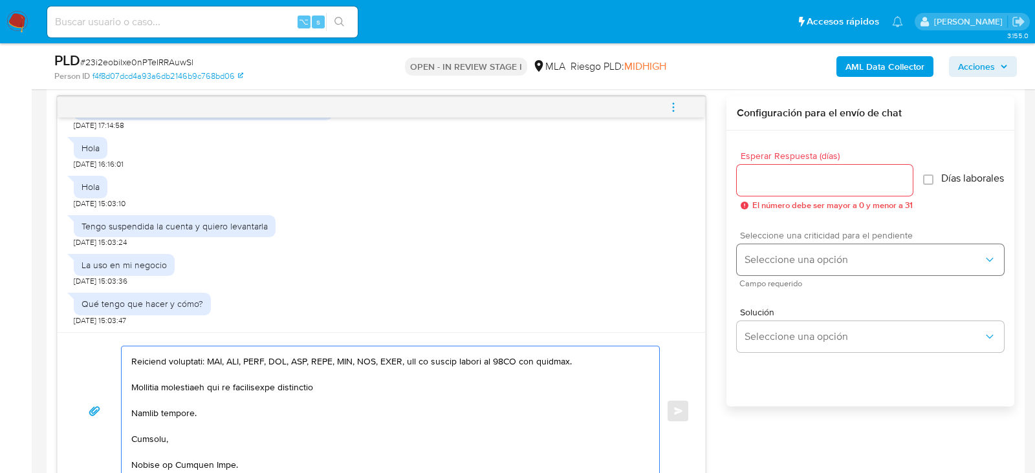
type textarea "Hola , En función de las operaciones registradas en tu cuenta de Mercado Pago, …"
click at [802, 260] on span "Seleccione una opción" at bounding box center [863, 259] width 239 height 13
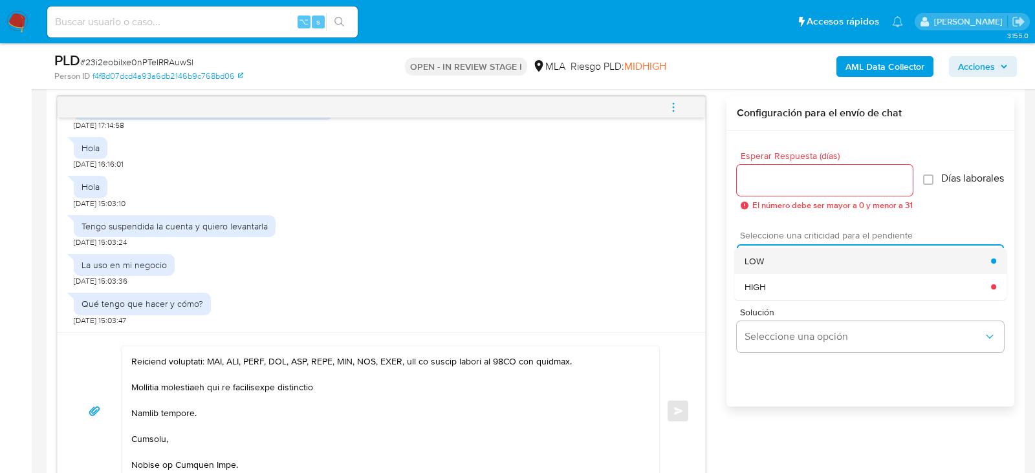
click at [769, 270] on div "LOW" at bounding box center [867, 261] width 246 height 26
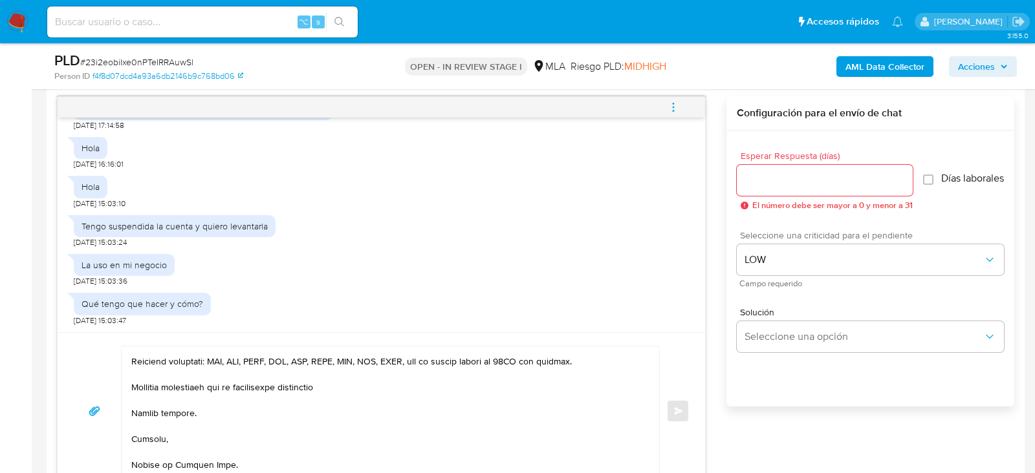
click at [769, 169] on div at bounding box center [825, 180] width 176 height 31
click at [761, 177] on input "Esperar Respuesta (días)" at bounding box center [825, 180] width 176 height 17
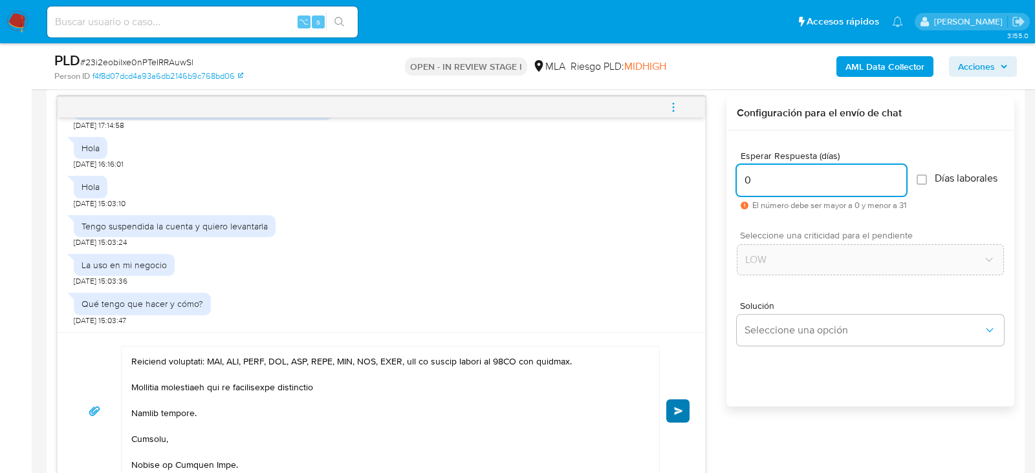
type input "0"
click at [682, 413] on span "Enviar" at bounding box center [678, 411] width 9 height 8
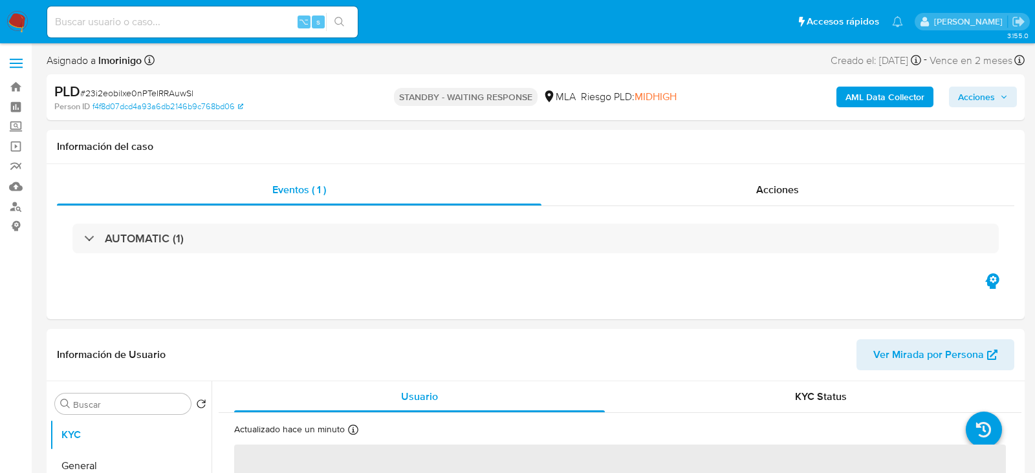
select select "10"
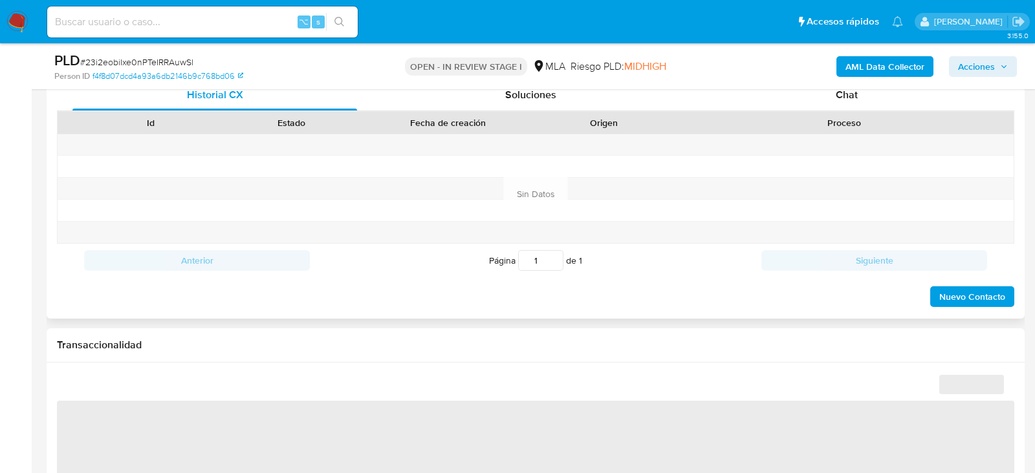
scroll to position [626, 0]
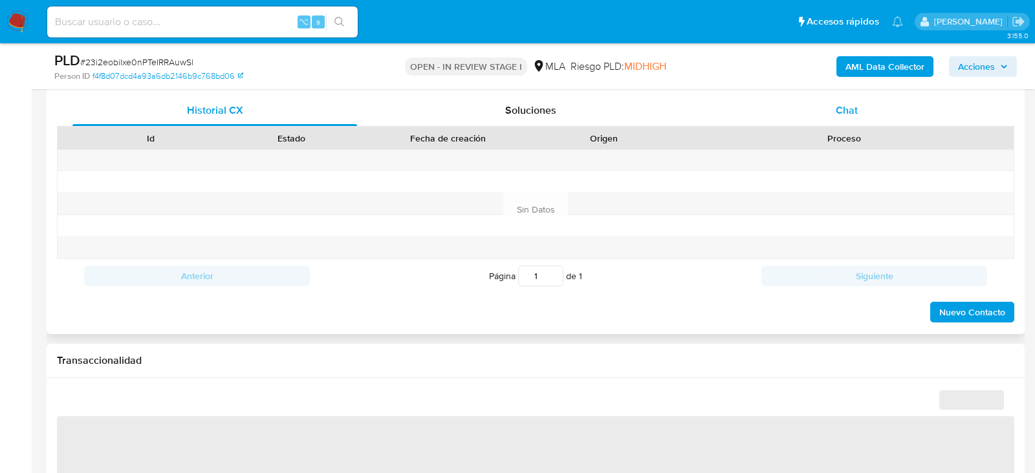
click at [820, 119] on div "Chat" at bounding box center [846, 110] width 285 height 31
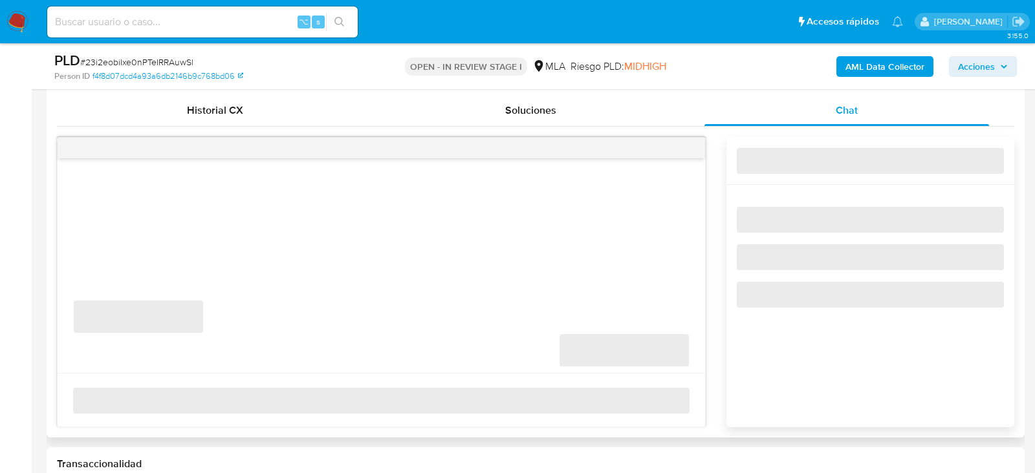
select select "10"
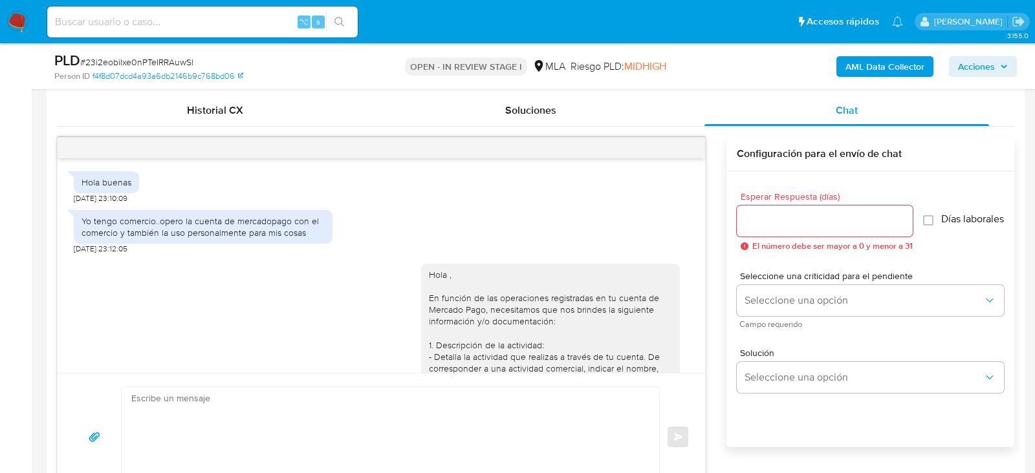
scroll to position [1479, 0]
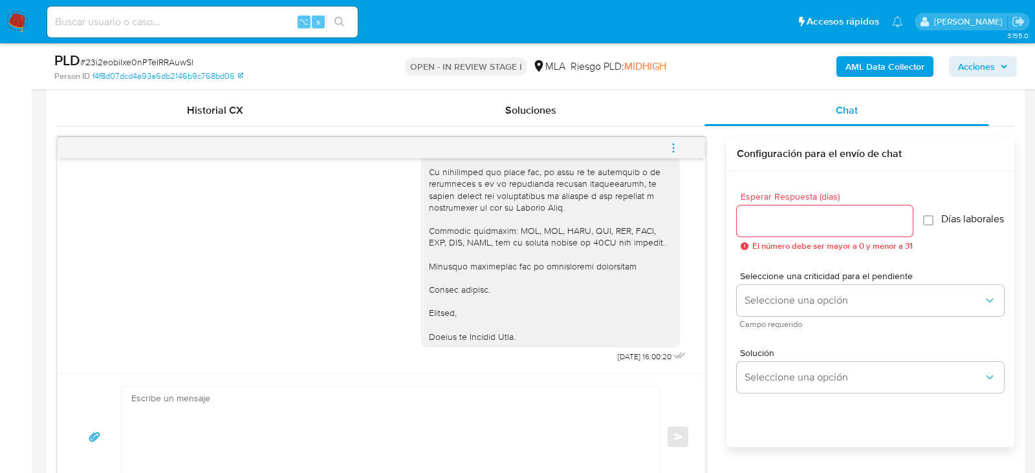
click at [685, 144] on button "menu-action" at bounding box center [673, 148] width 43 height 31
click at [629, 123] on li "Cerrar conversación" at bounding box center [585, 120] width 133 height 23
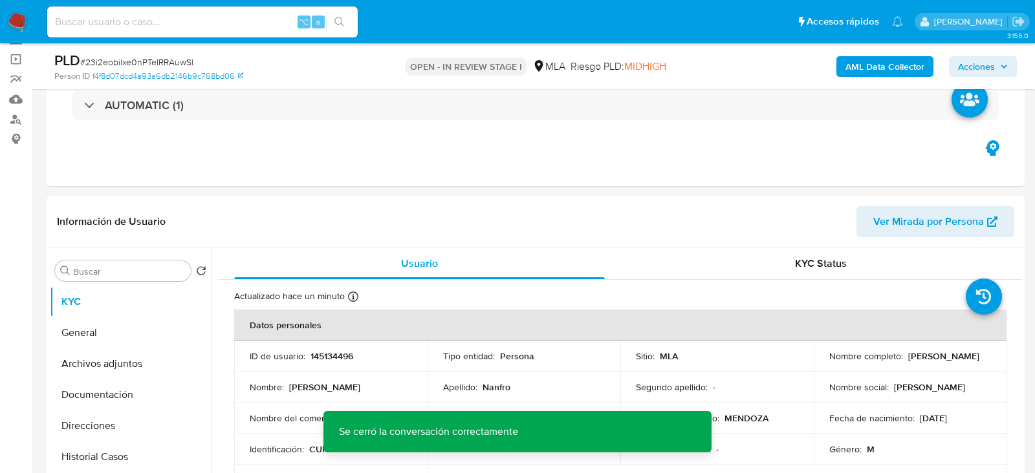
scroll to position [46, 0]
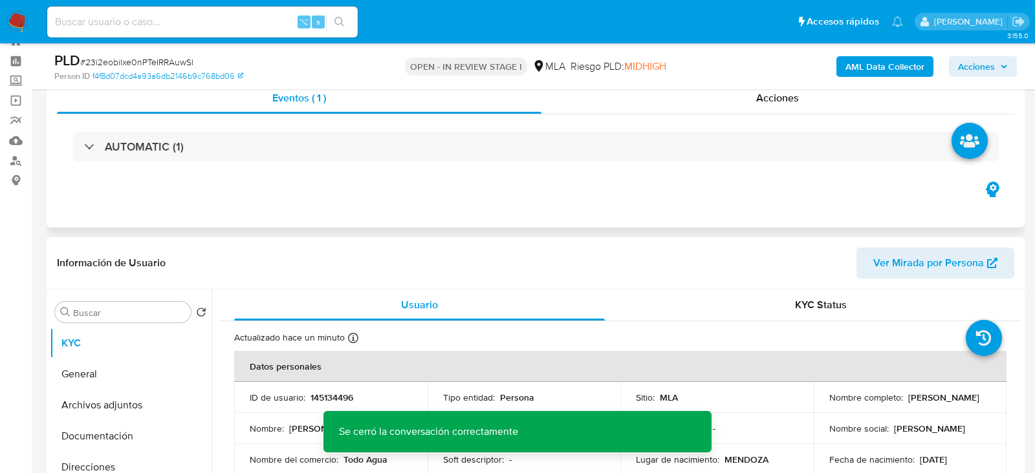
click at [715, 122] on div "AUTOMATIC (1)" at bounding box center [535, 146] width 957 height 65
click at [731, 94] on div "Acciones" at bounding box center [777, 98] width 473 height 31
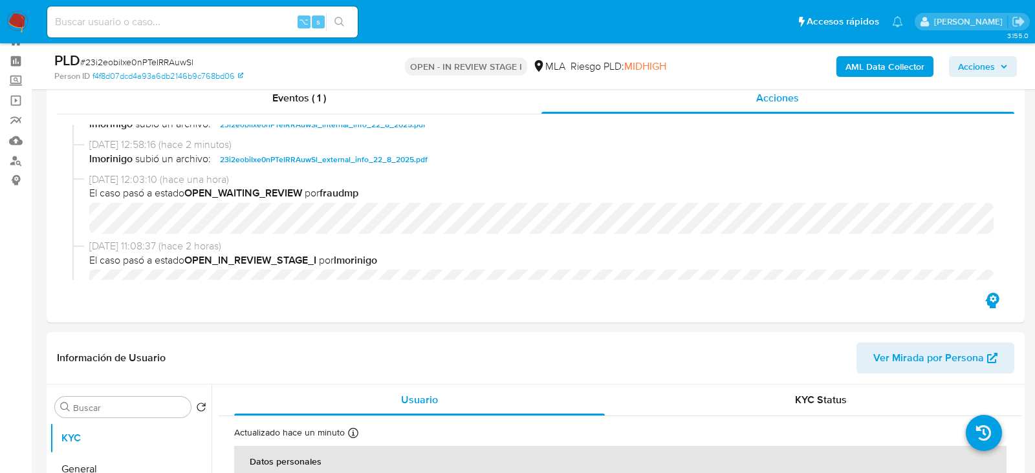
scroll to position [682, 0]
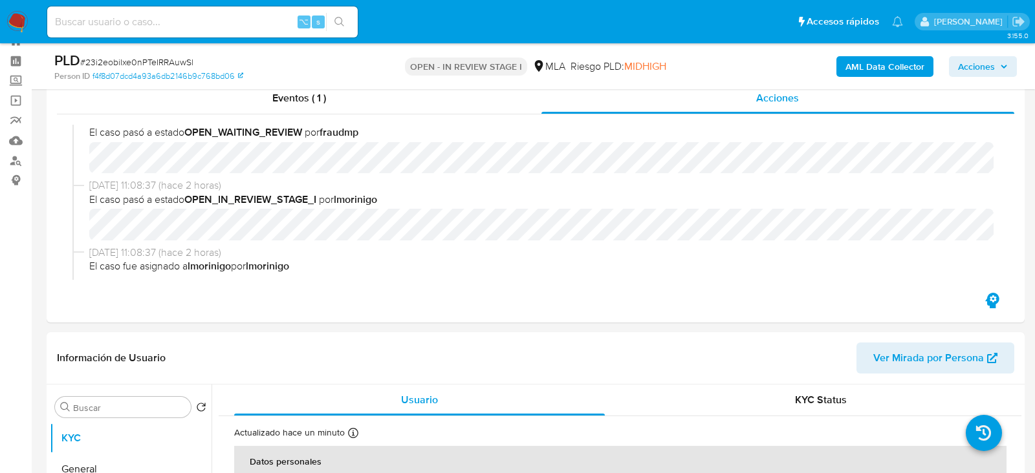
click at [986, 67] on span "Acciones" at bounding box center [976, 66] width 37 height 21
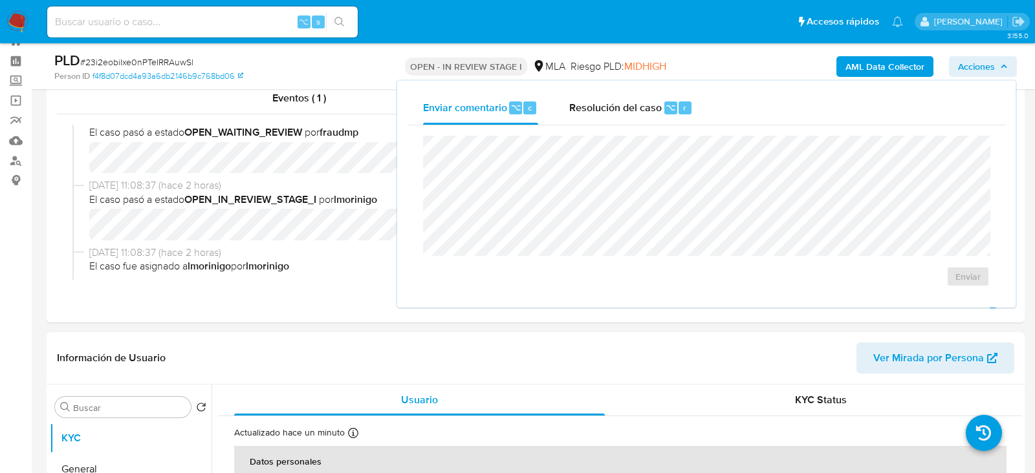
click at [707, 91] on div "Enviar comentario ⌥ c Resolución del caso ⌥ r" at bounding box center [705, 108] width 597 height 34
click at [683, 103] on span "r" at bounding box center [684, 108] width 3 height 12
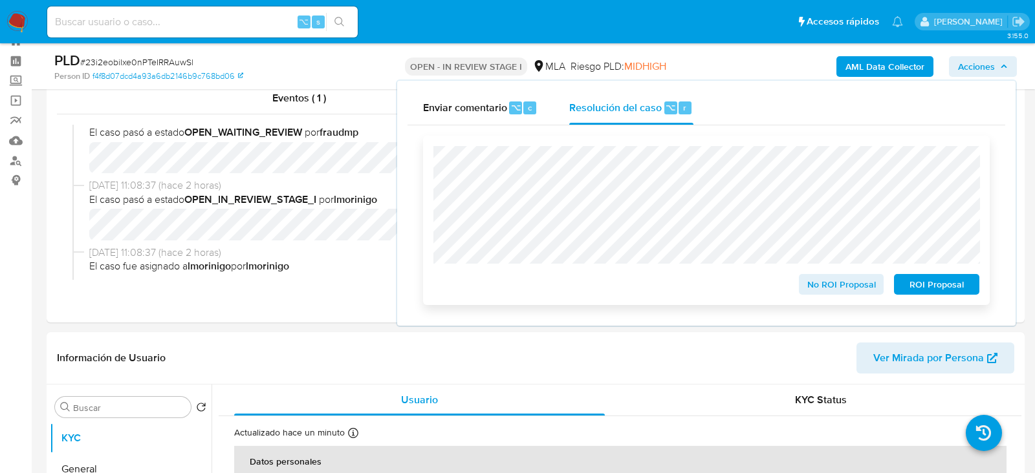
click at [846, 286] on span "No ROI Proposal" at bounding box center [841, 284] width 67 height 18
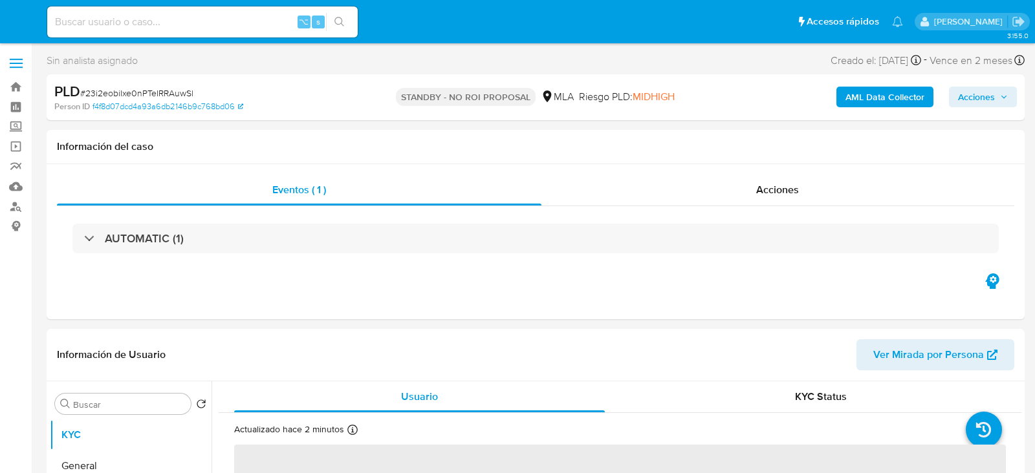
select select "10"
click at [193, 29] on input at bounding box center [202, 22] width 310 height 17
paste input "ZlJS7zzFmrSdIMRIM51nP9Qu"
type input "ZlJS7zzFmrSdIMRIM51nP9Qu"
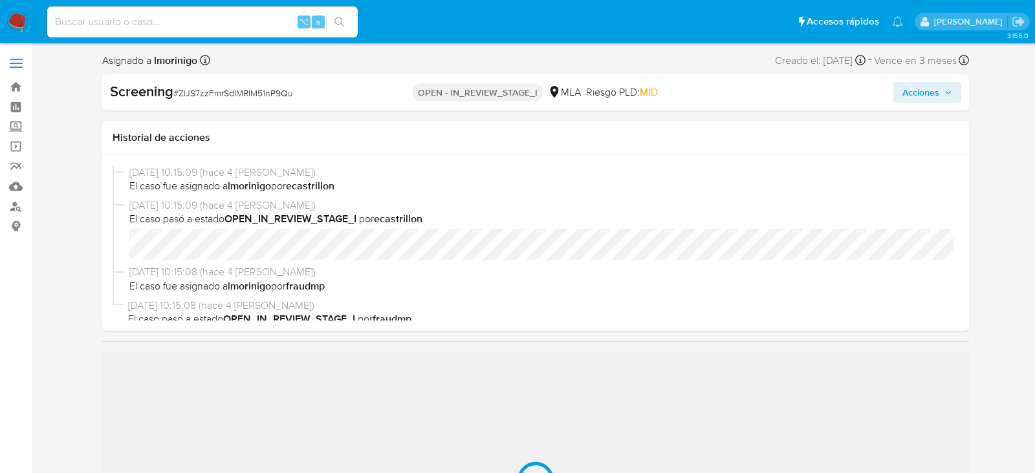
select select "10"
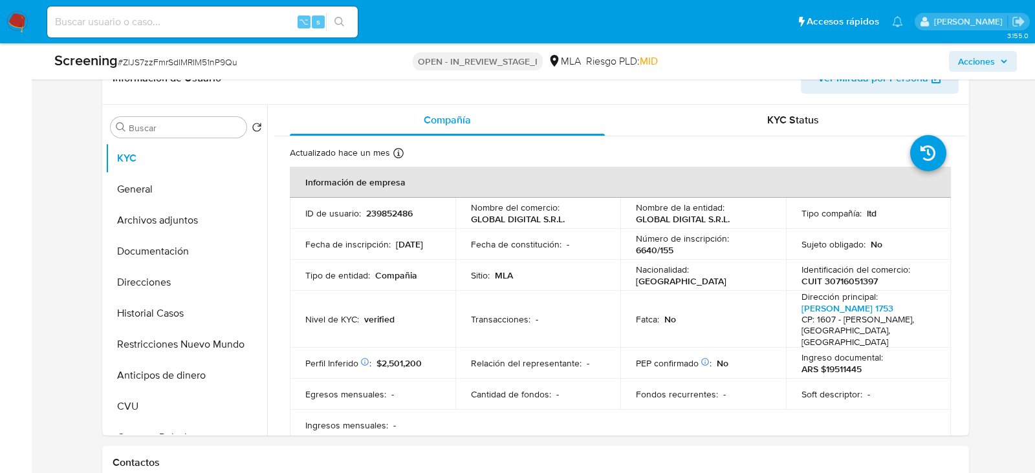
scroll to position [383, 0]
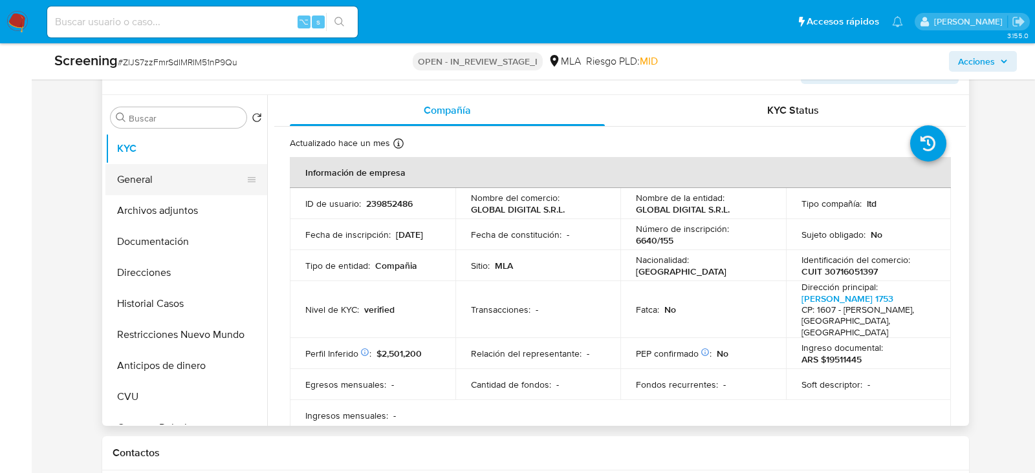
click at [163, 167] on button "General" at bounding box center [180, 179] width 151 height 31
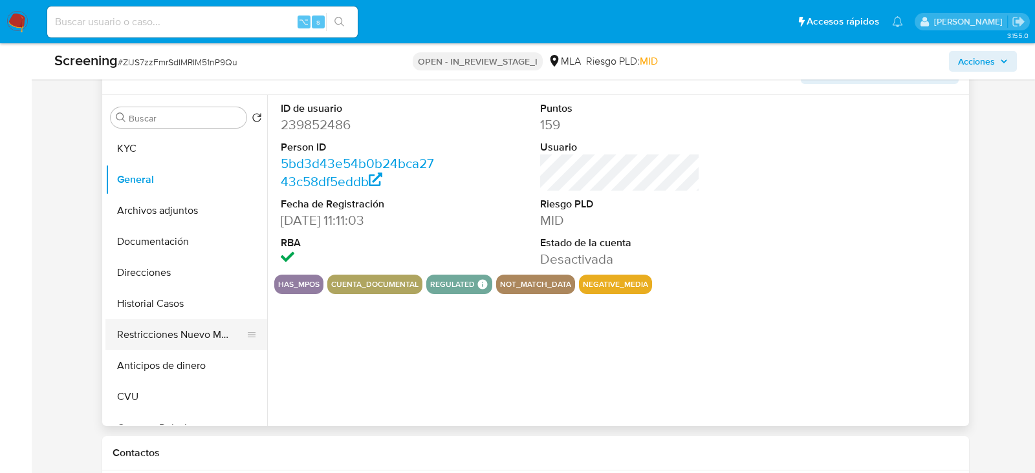
click at [153, 333] on button "Restricciones Nuevo Mundo" at bounding box center [180, 334] width 151 height 31
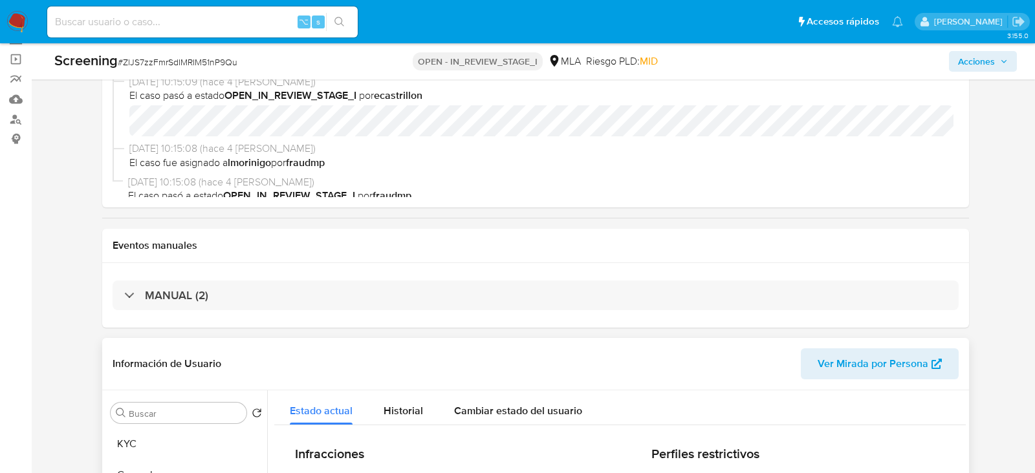
scroll to position [0, 0]
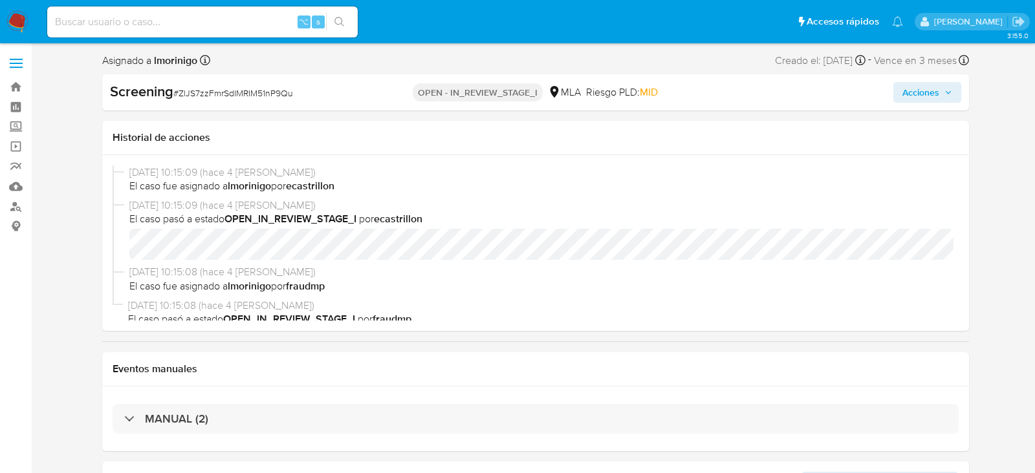
click at [954, 89] on button "Acciones" at bounding box center [927, 92] width 68 height 21
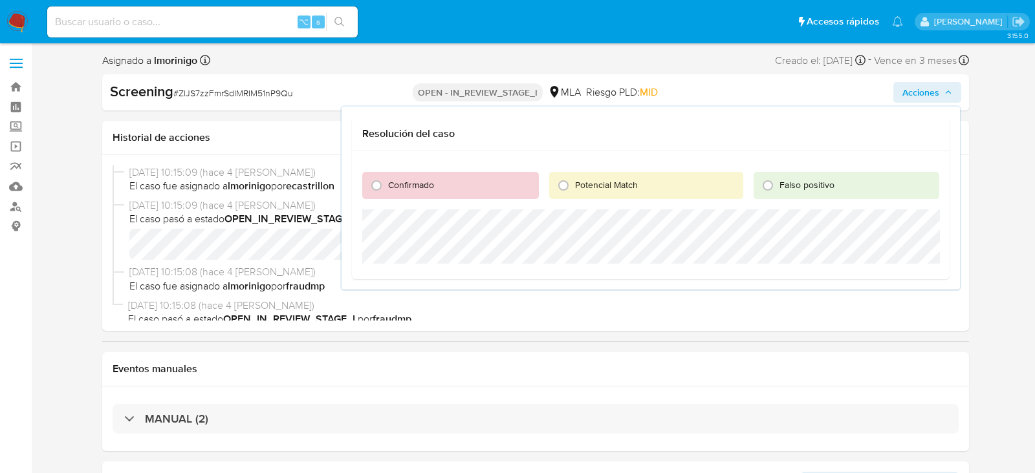
click at [394, 184] on span "Confirmado" at bounding box center [411, 184] width 46 height 13
click at [387, 184] on input "Confirmado" at bounding box center [376, 185] width 21 height 21
radio input "true"
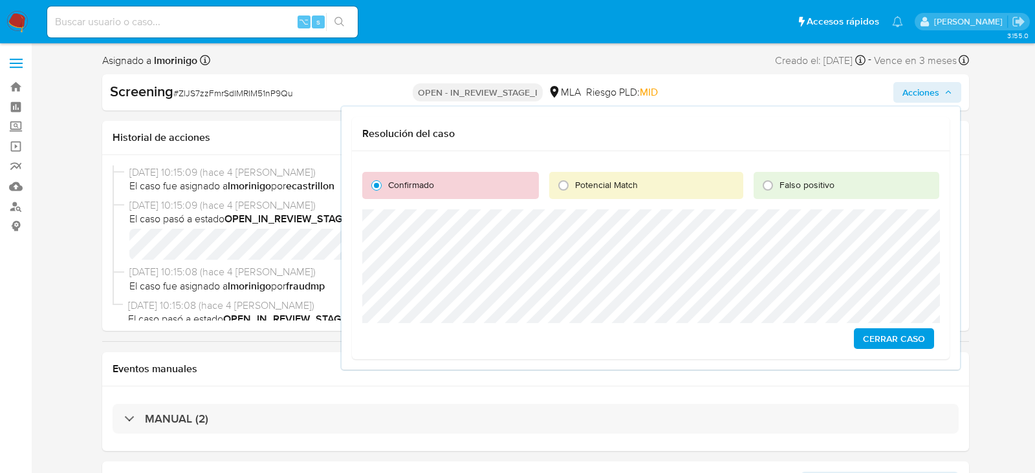
click at [898, 334] on span "Cerrar Caso" at bounding box center [894, 339] width 62 height 18
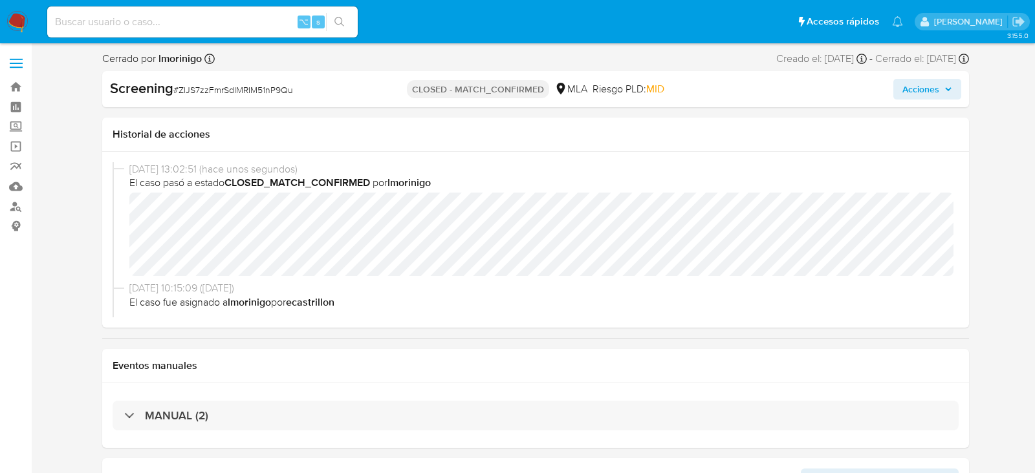
select select "10"
